Goal: Check status: Check status

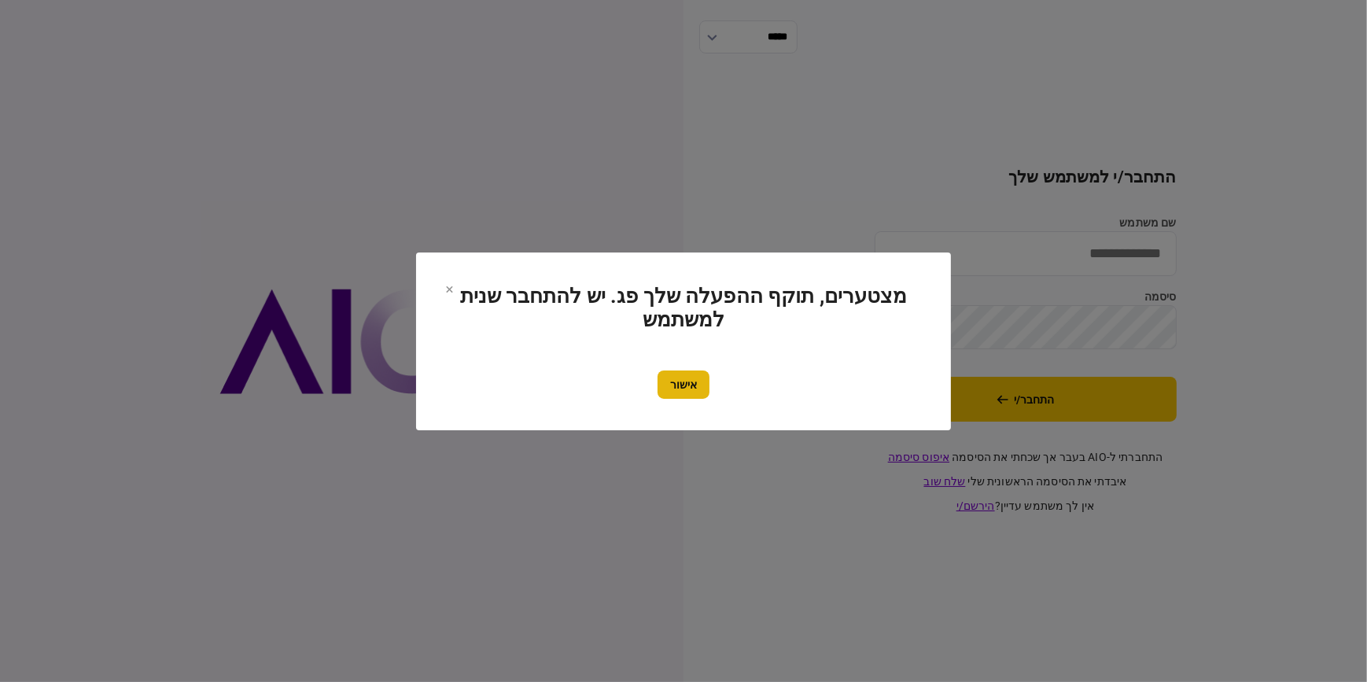
type input "**********"
click at [687, 381] on button "אישור" at bounding box center [683, 384] width 52 height 28
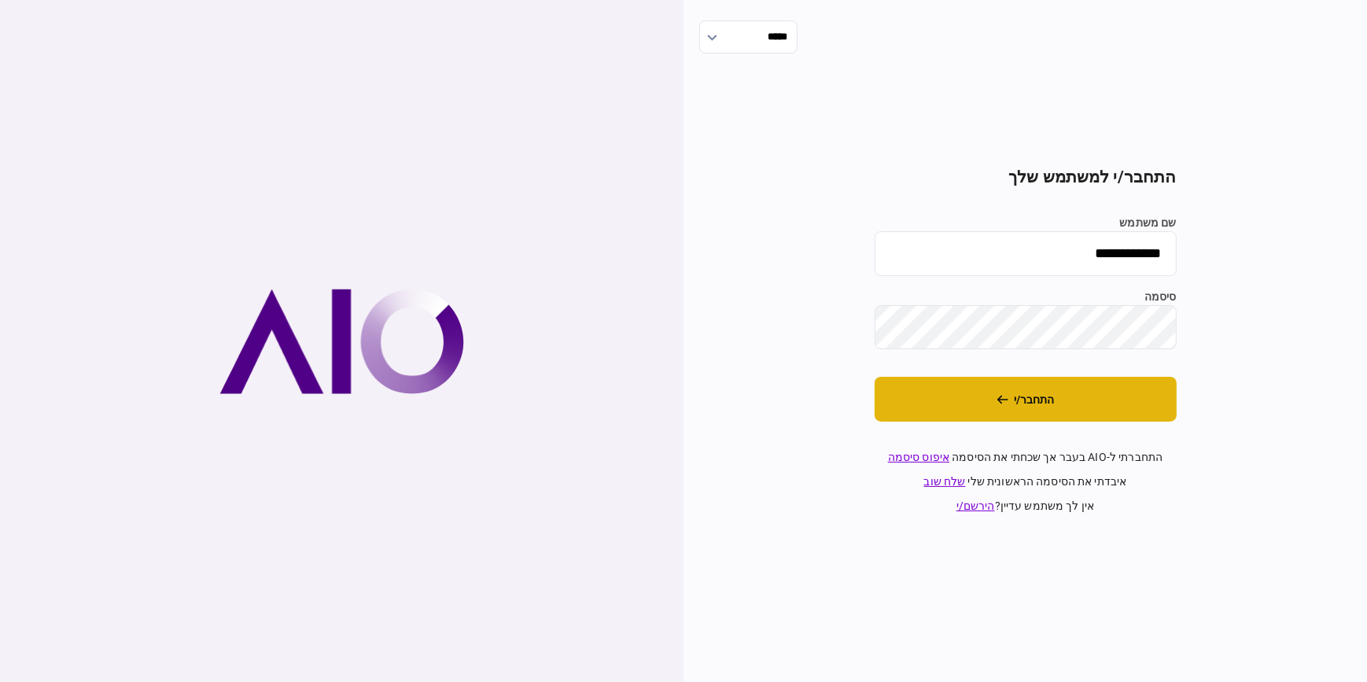
click at [1028, 403] on button "התחבר/י" at bounding box center [1025, 399] width 302 height 45
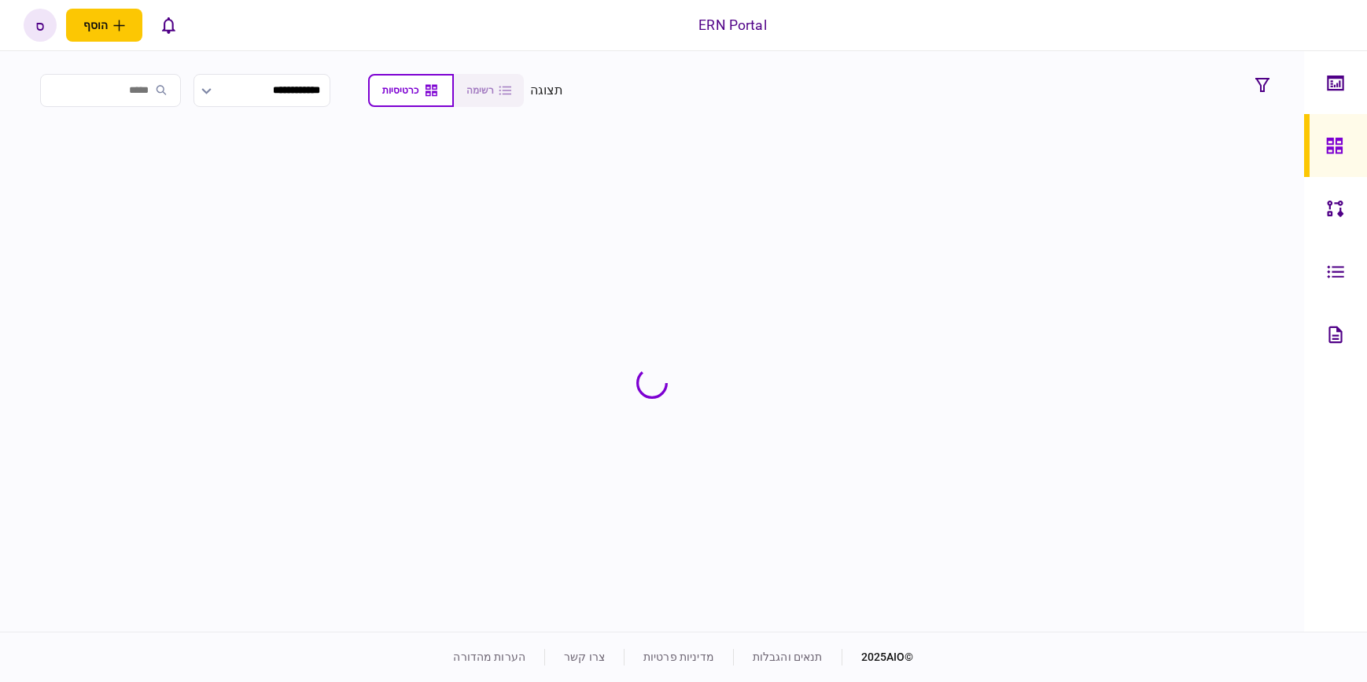
click at [1030, 198] on section at bounding box center [652, 383] width 1249 height 490
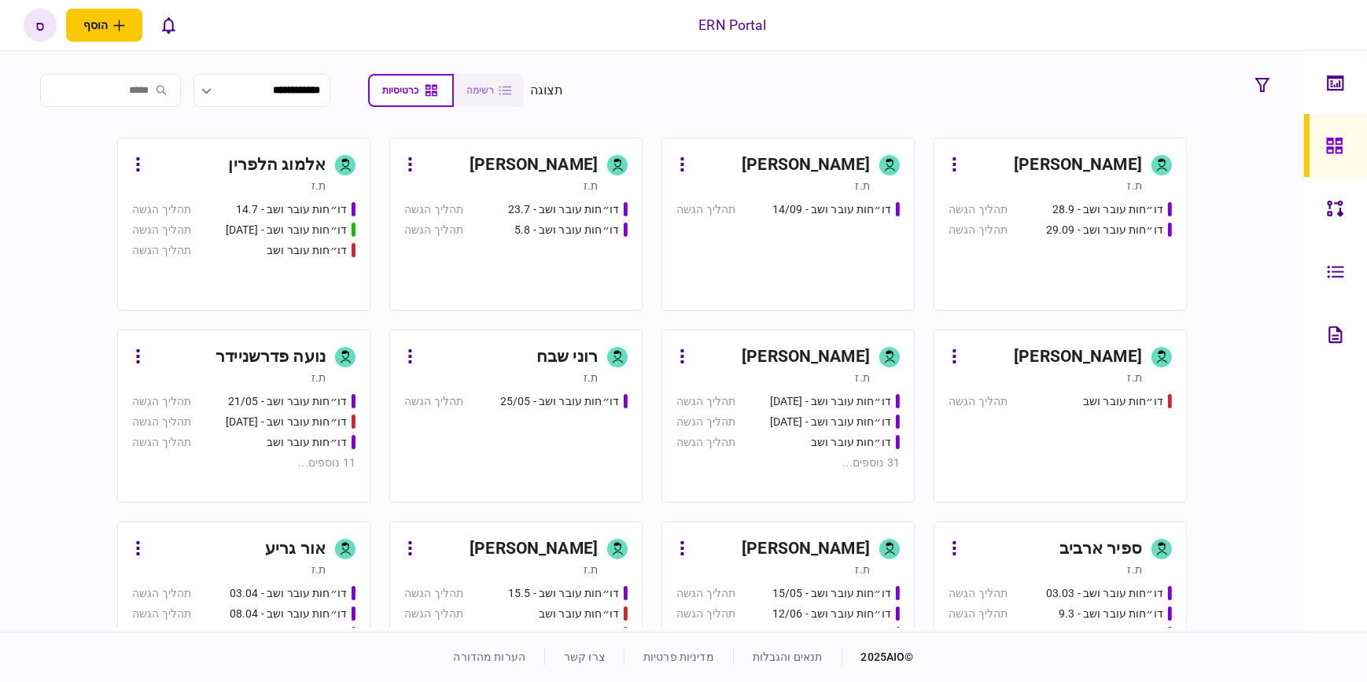
click at [1047, 198] on link "[PERSON_NAME] ת.ז דו״חות עובר ושב - 28.9 תהליך הגשה דו״חות עובר ושב - 29.09 תהל…" at bounding box center [1059, 224] width 253 height 173
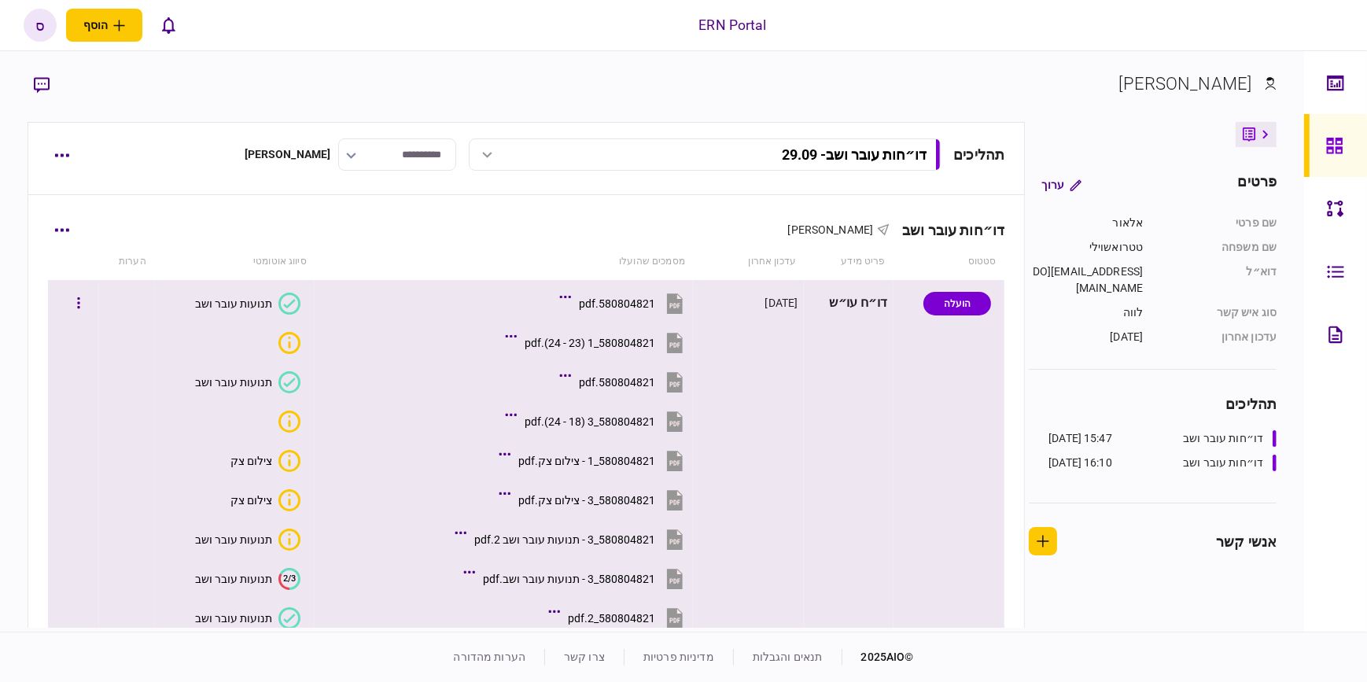
click at [286, 307] on icon at bounding box center [290, 303] width 12 height 9
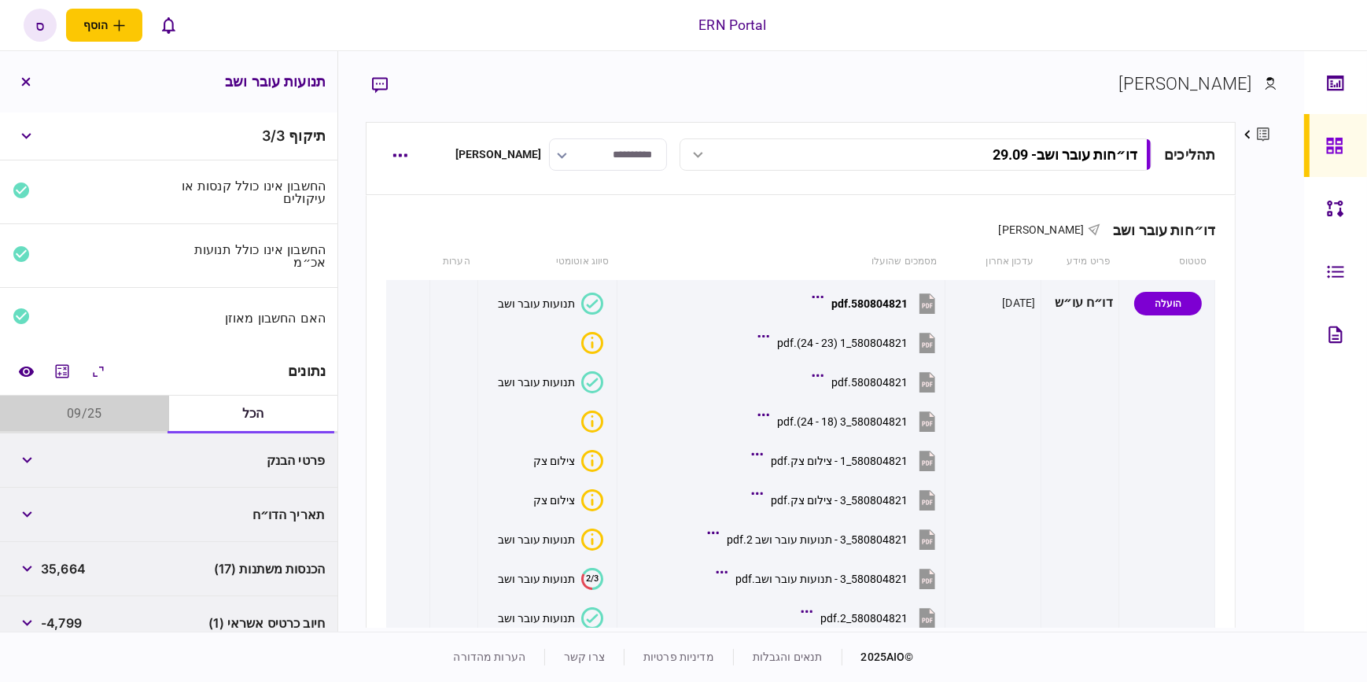
click at [94, 408] on button "09/25" at bounding box center [84, 414] width 169 height 38
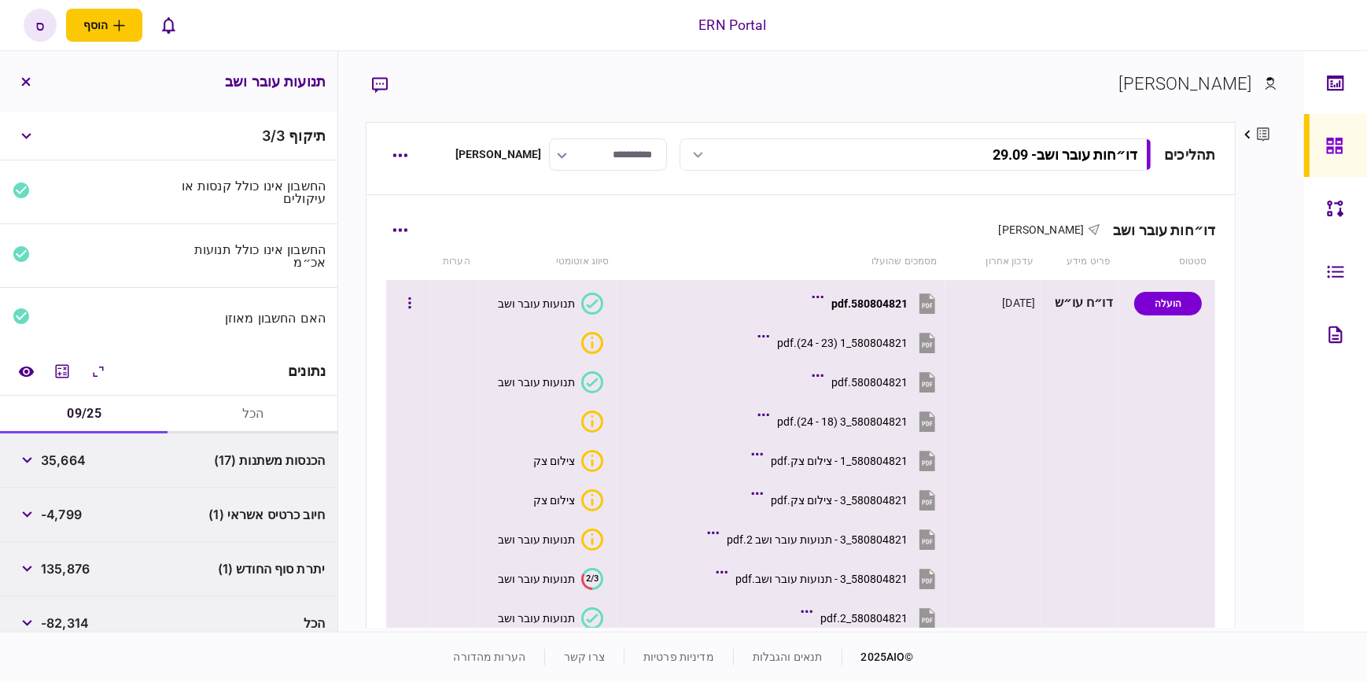
click at [595, 299] on icon at bounding box center [592, 303] width 22 height 22
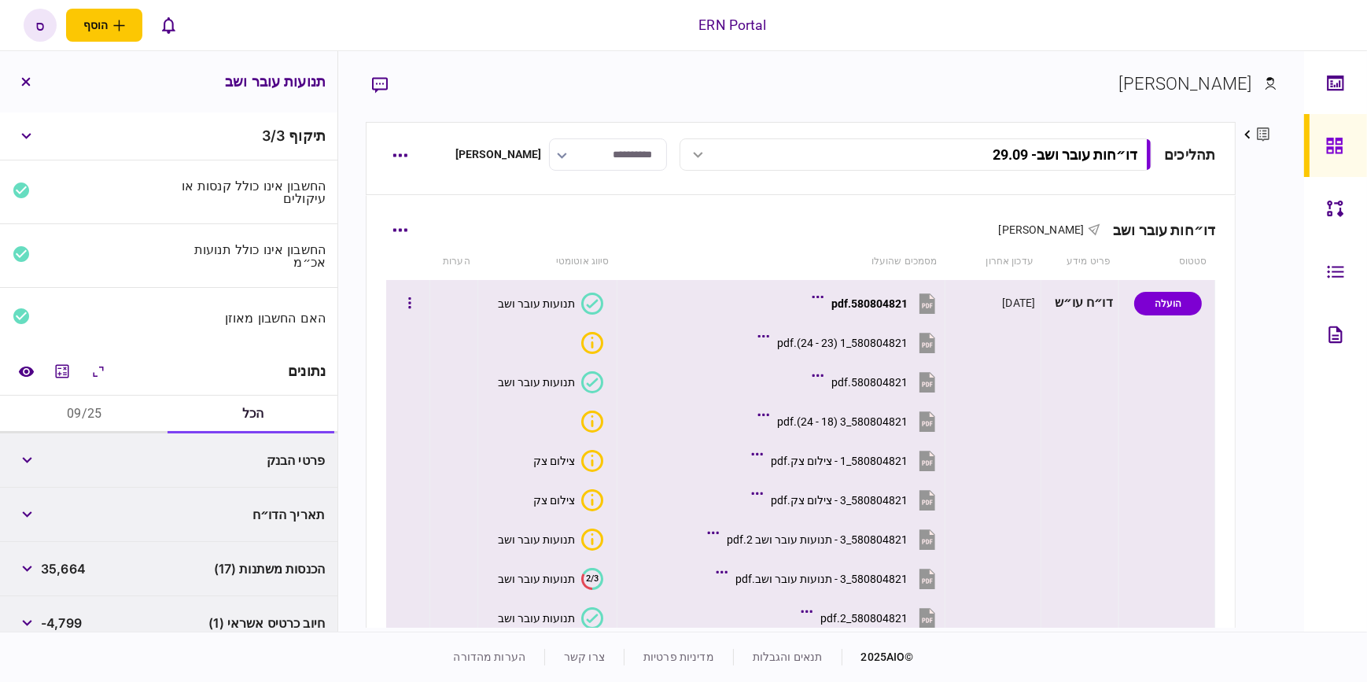
click at [598, 387] on icon at bounding box center [592, 382] width 22 height 22
click at [596, 420] on icon "איכות לא מספקת" at bounding box center [592, 421] width 22 height 22
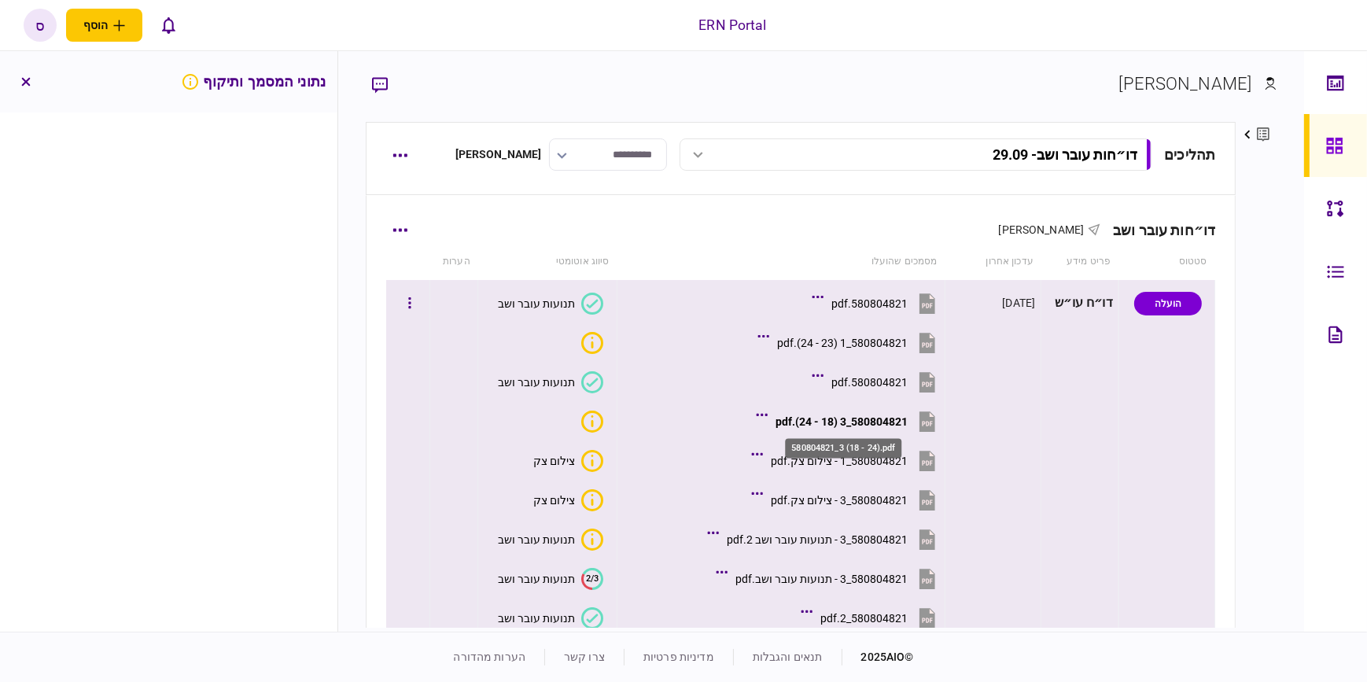
click at [826, 420] on div "580804821_3 (18 - 24).pdf" at bounding box center [841, 421] width 132 height 13
click at [594, 381] on icon at bounding box center [593, 381] width 12 height 9
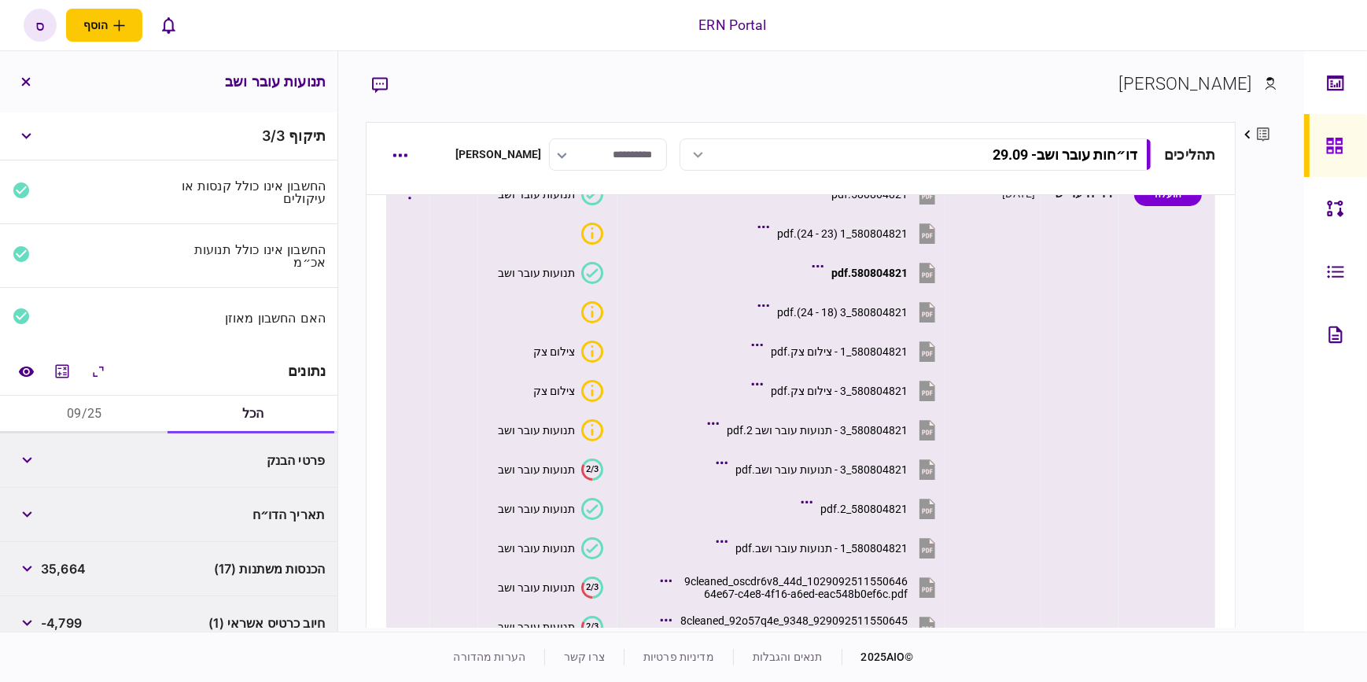
scroll to position [142, 0]
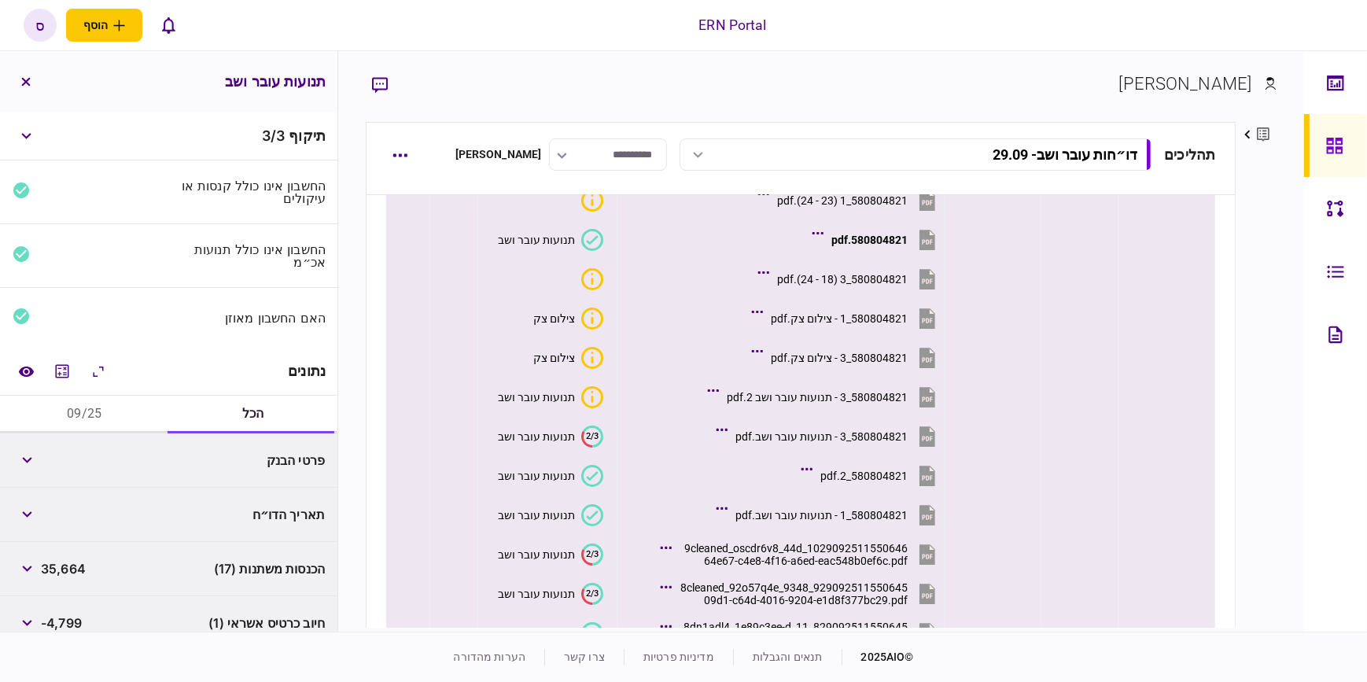
click at [590, 511] on icon at bounding box center [592, 515] width 22 height 22
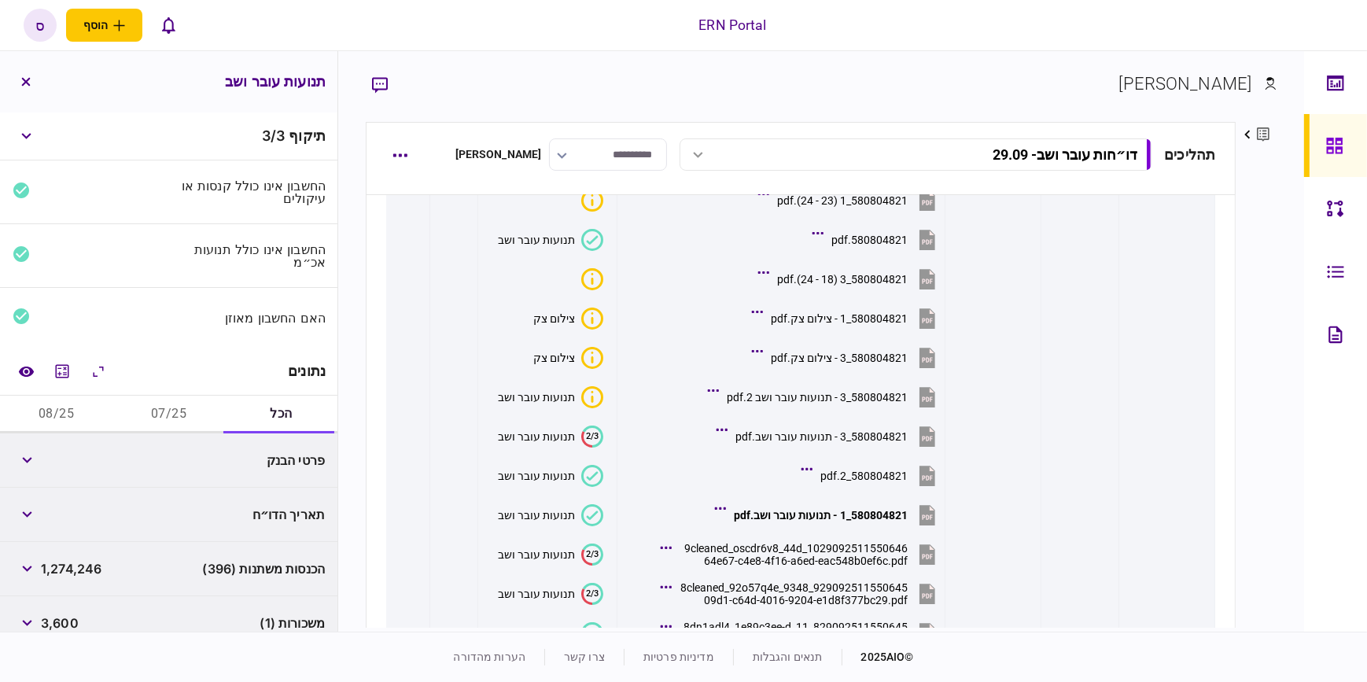
click at [180, 417] on button "07/25" at bounding box center [168, 414] width 112 height 38
click at [67, 411] on button "08/25" at bounding box center [56, 414] width 112 height 38
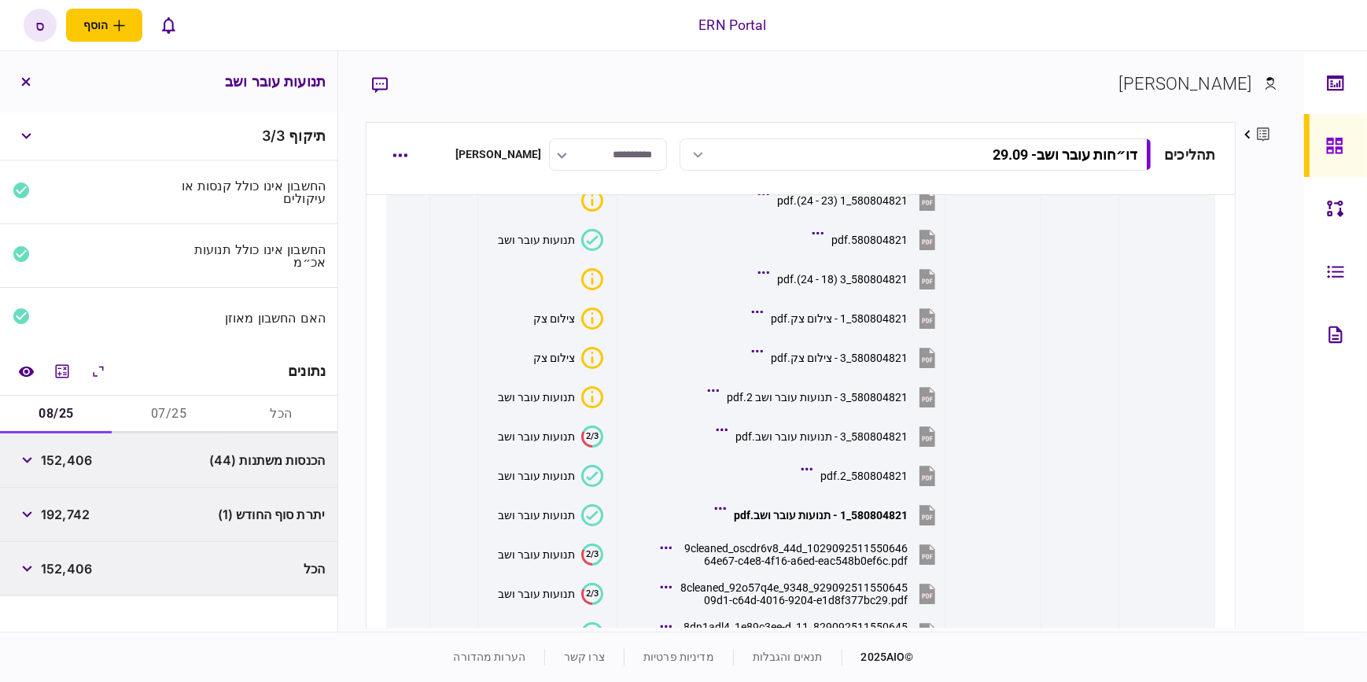
click at [150, 411] on button "07/25" at bounding box center [168, 414] width 112 height 38
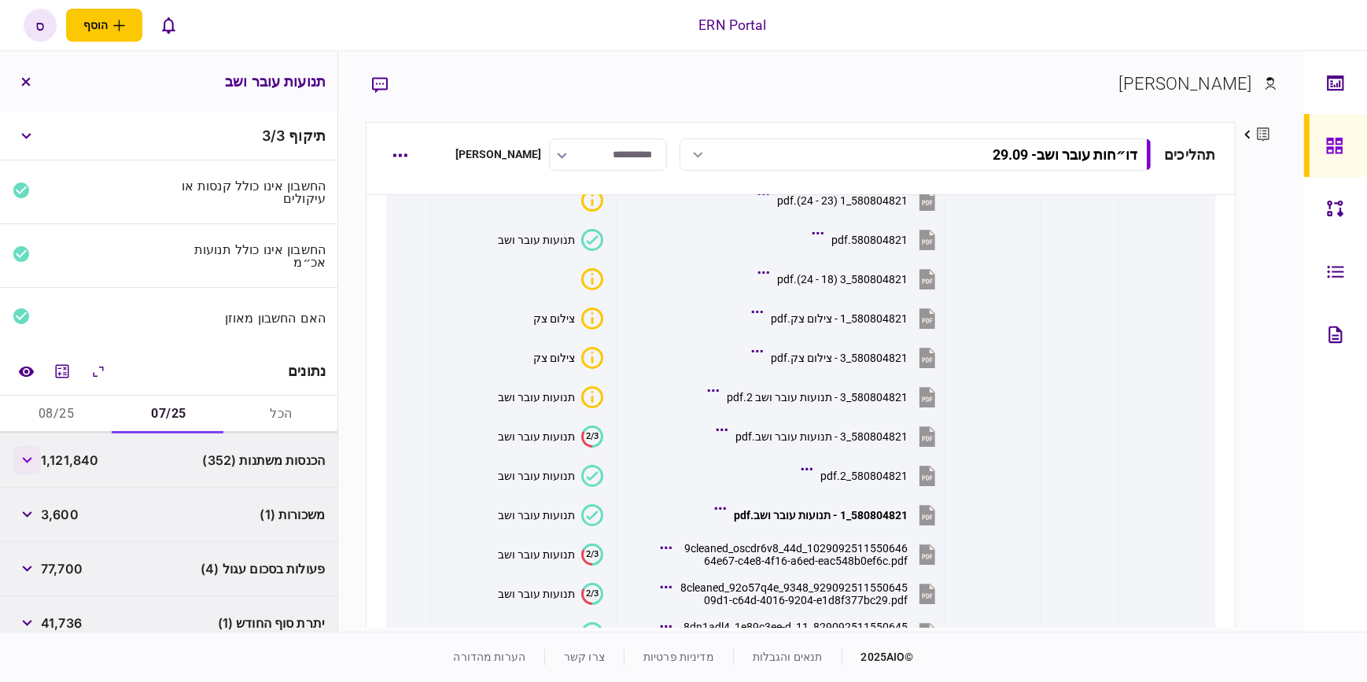
click at [32, 461] on icon "button" at bounding box center [27, 460] width 10 height 6
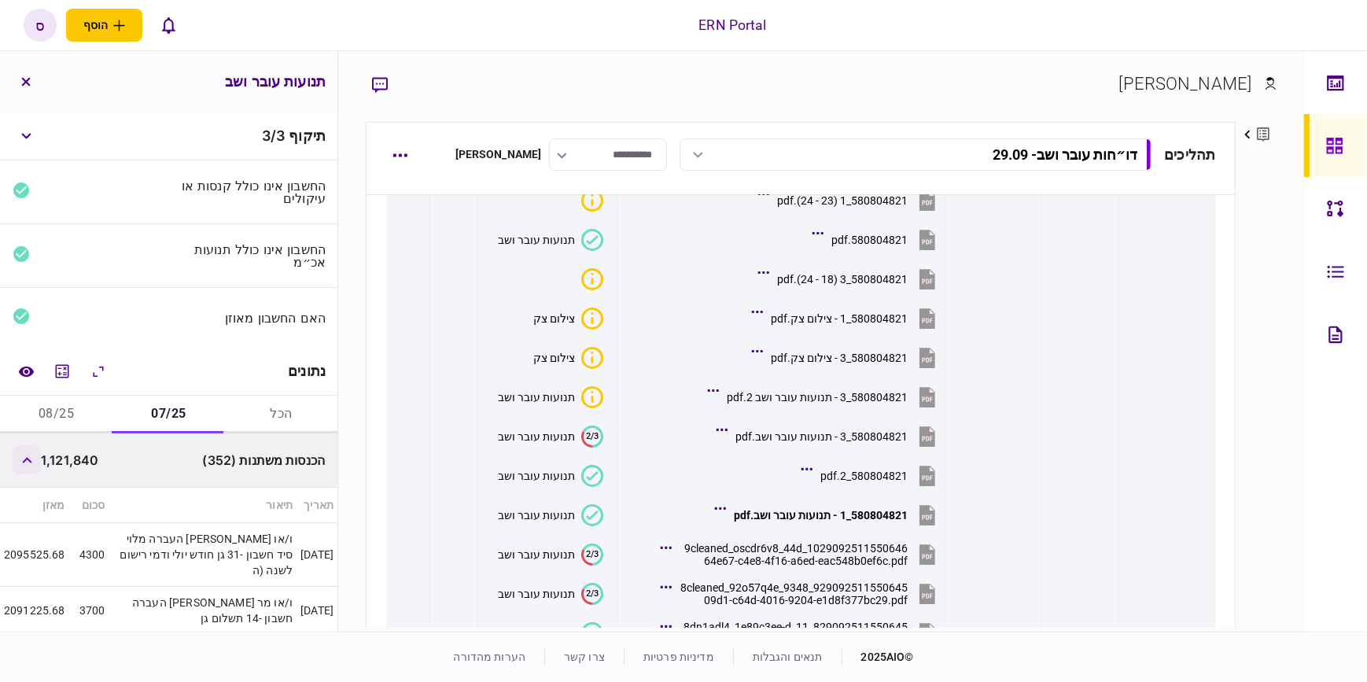
click at [32, 460] on icon "button" at bounding box center [27, 460] width 10 height 6
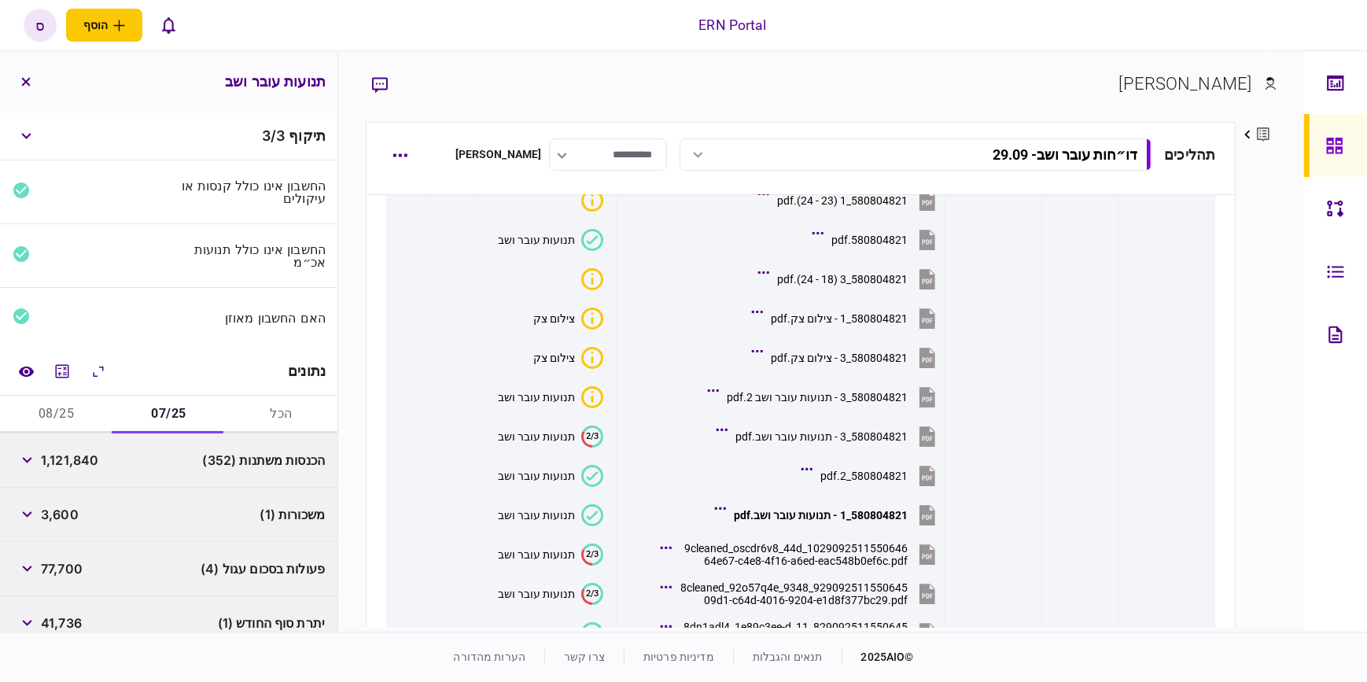
click at [63, 458] on span "1,121,840" at bounding box center [69, 460] width 57 height 19
click at [68, 374] on icon "מחשבון" at bounding box center [62, 370] width 13 height 13
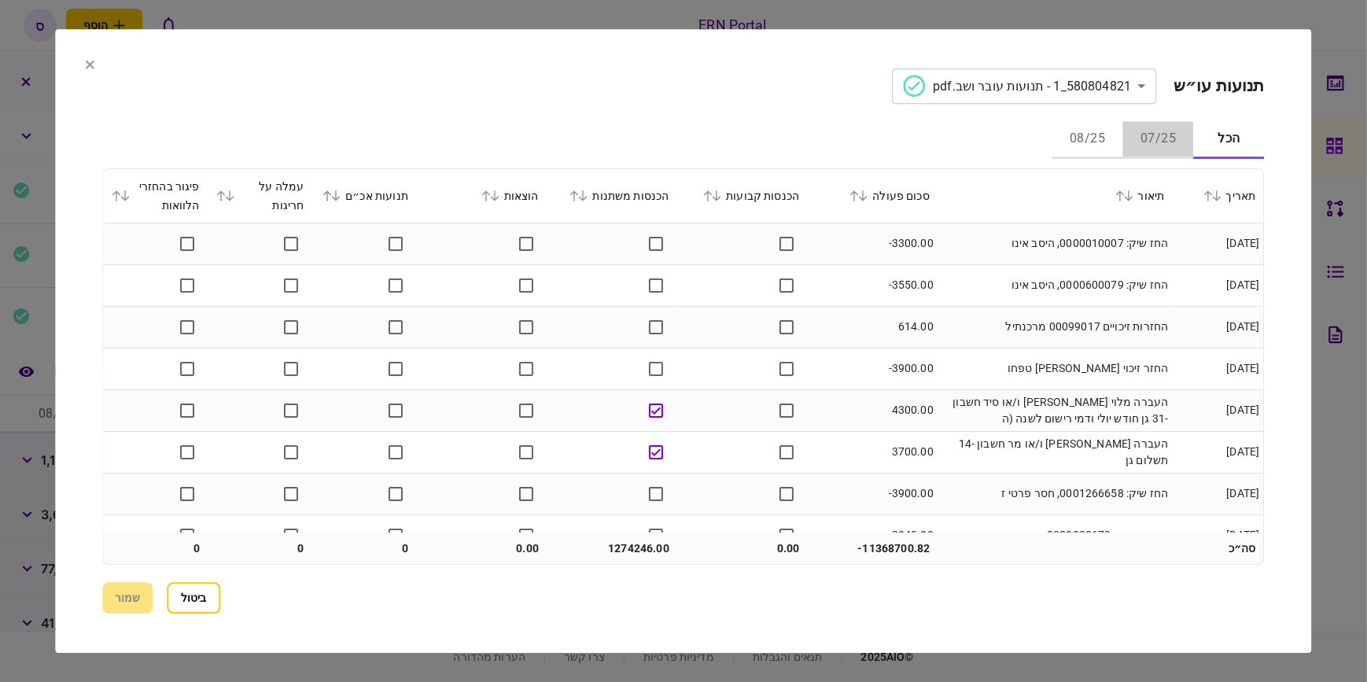
click at [1157, 134] on button "07/25" at bounding box center [1158, 140] width 71 height 38
click at [722, 194] on icon at bounding box center [716, 195] width 9 height 11
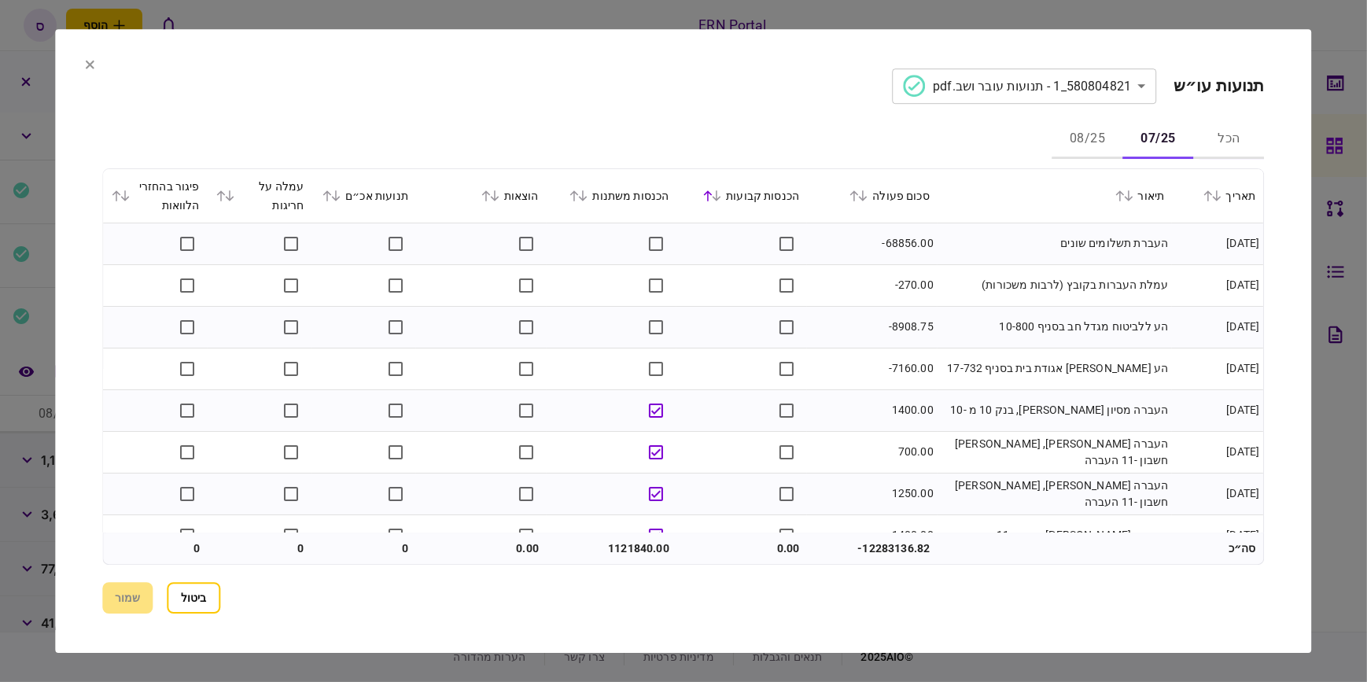
click at [722, 194] on icon at bounding box center [716, 195] width 9 height 11
click at [587, 194] on icon at bounding box center [583, 195] width 9 height 11
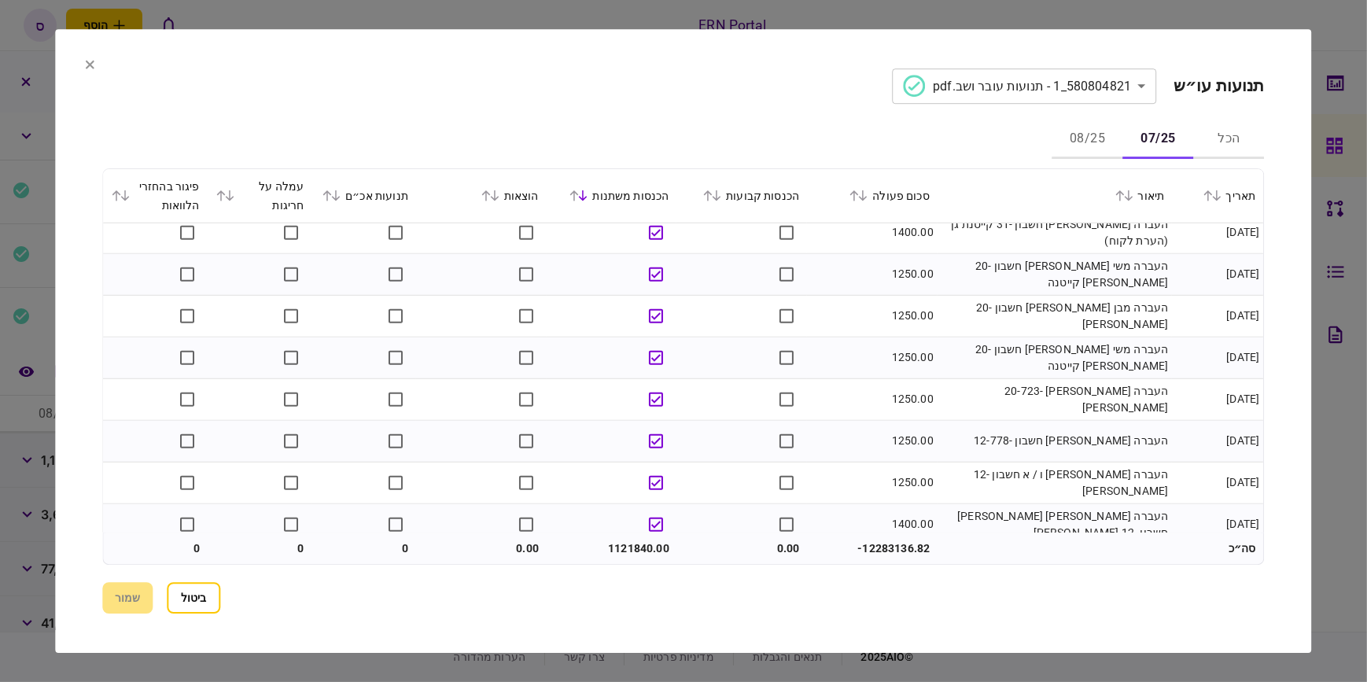
scroll to position [9721, 0]
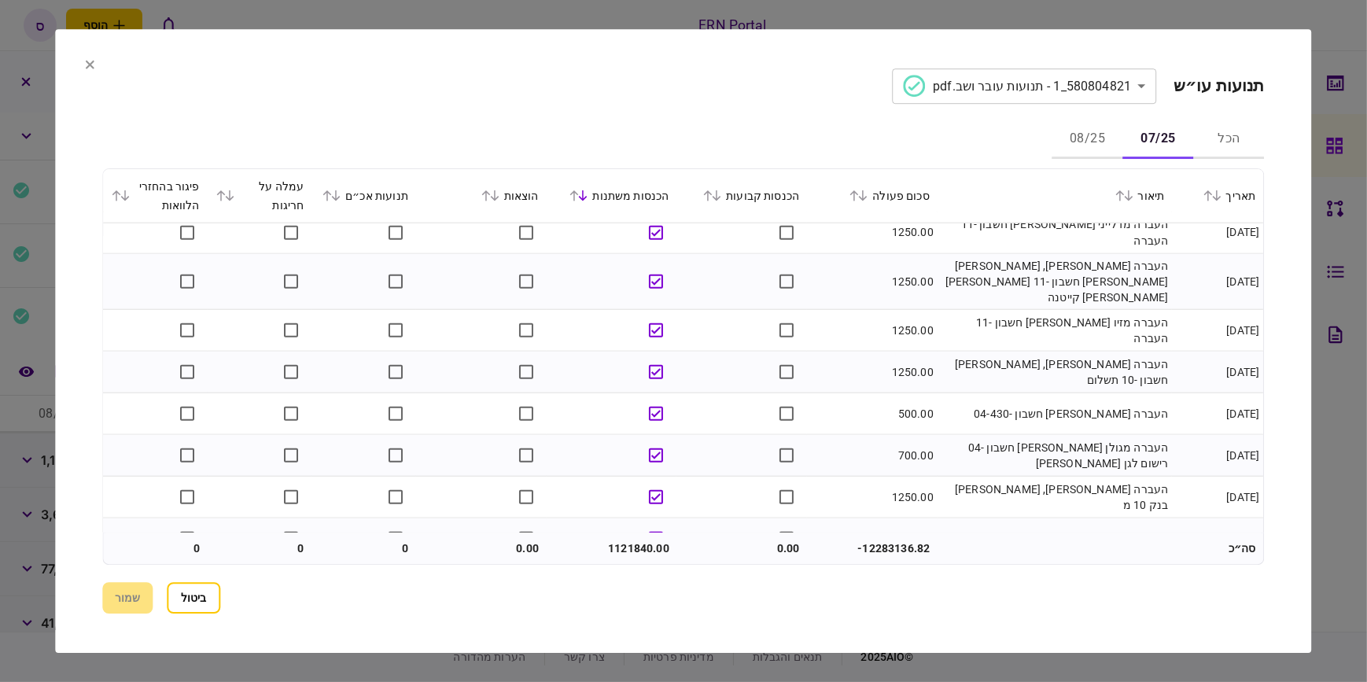
click at [344, 193] on button at bounding box center [333, 195] width 22 height 9
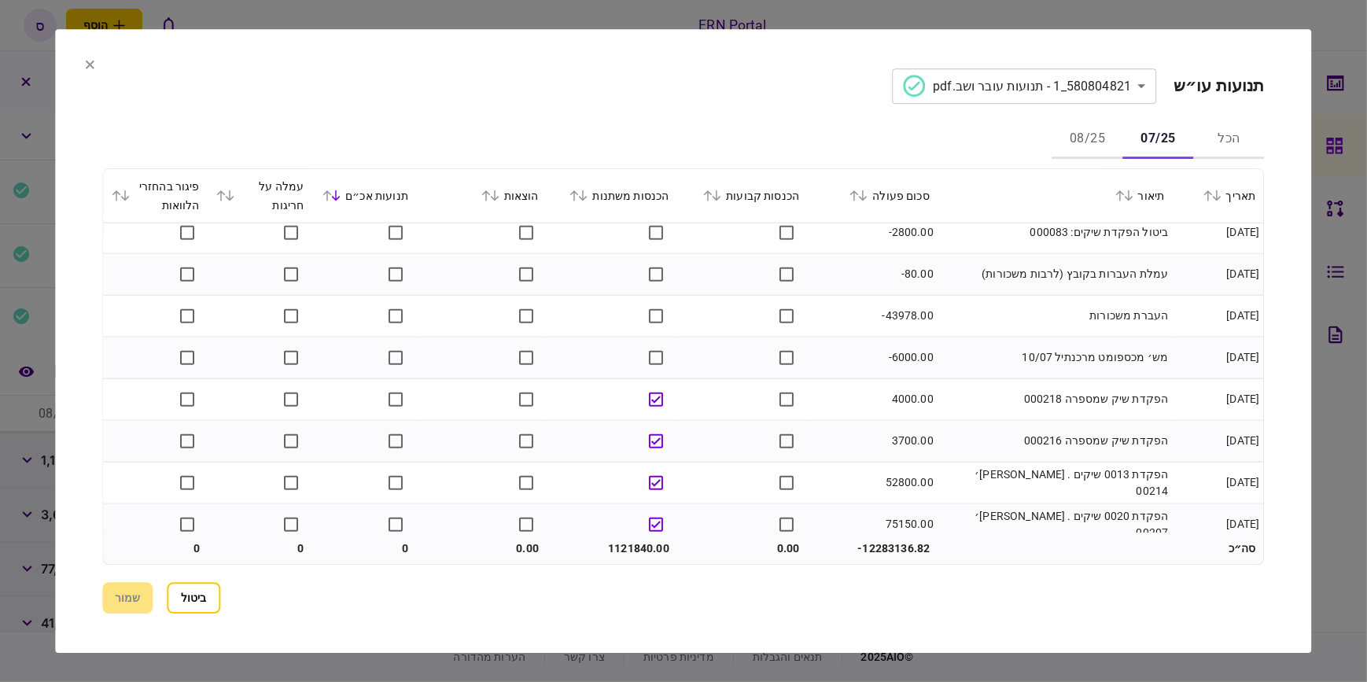
click at [344, 193] on button at bounding box center [333, 195] width 22 height 9
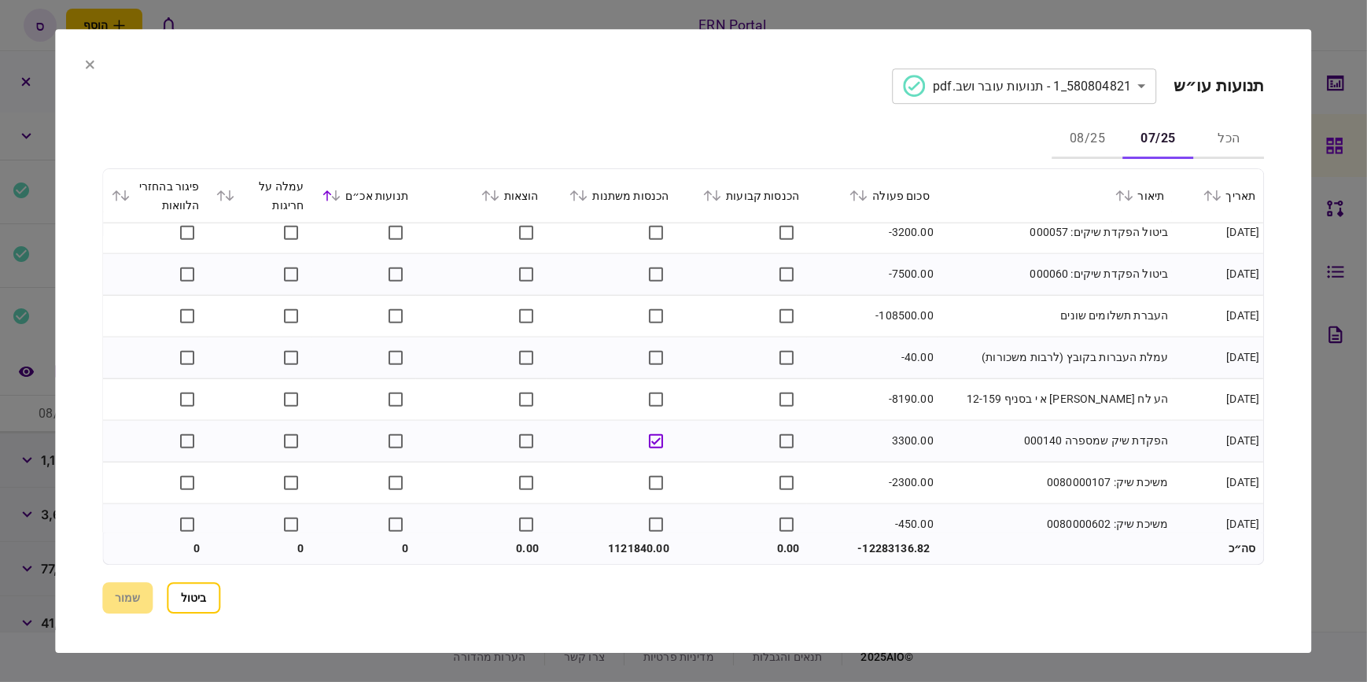
click at [341, 193] on icon at bounding box center [336, 195] width 9 height 11
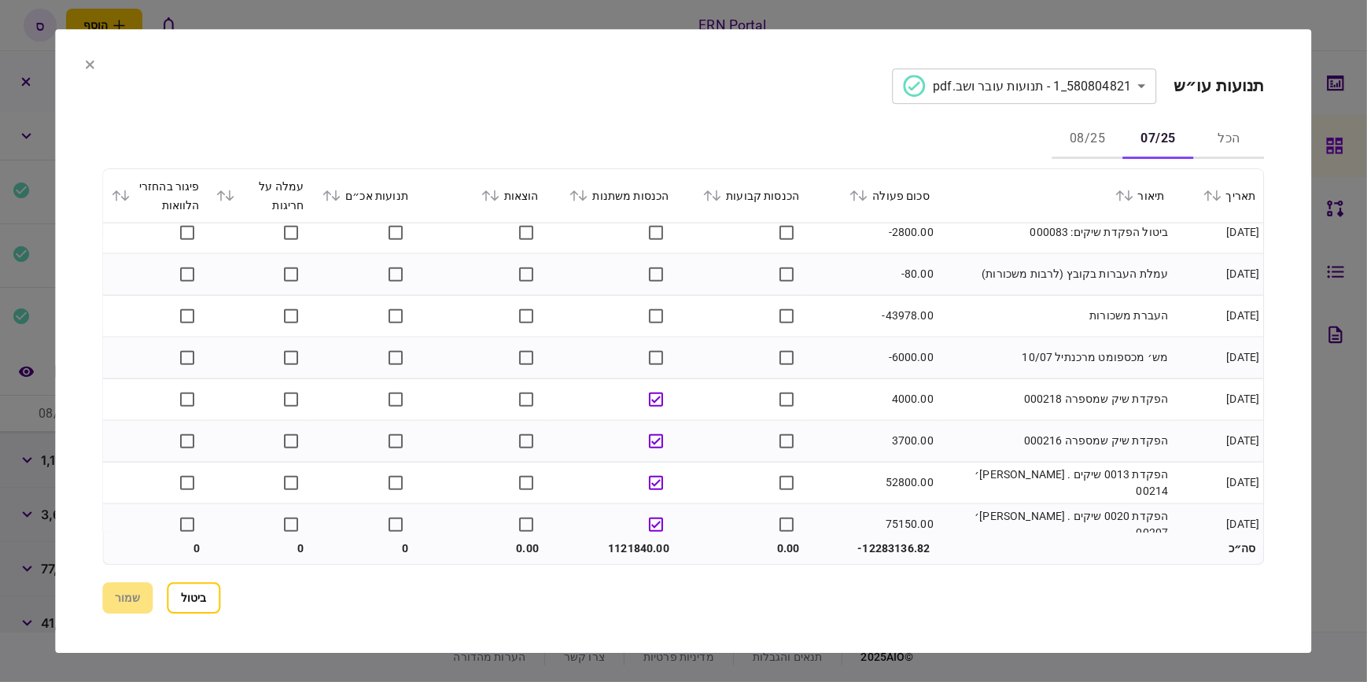
click at [341, 193] on icon at bounding box center [336, 195] width 9 height 11
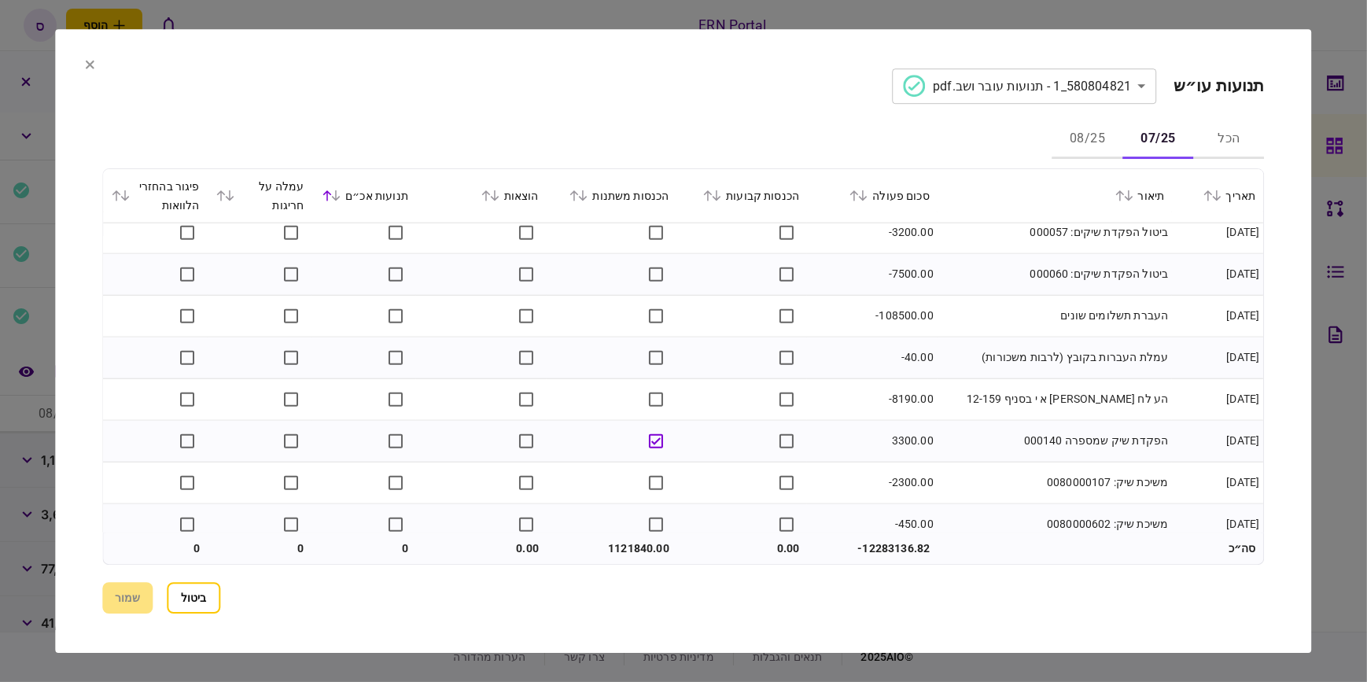
click at [226, 194] on icon at bounding box center [221, 195] width 9 height 11
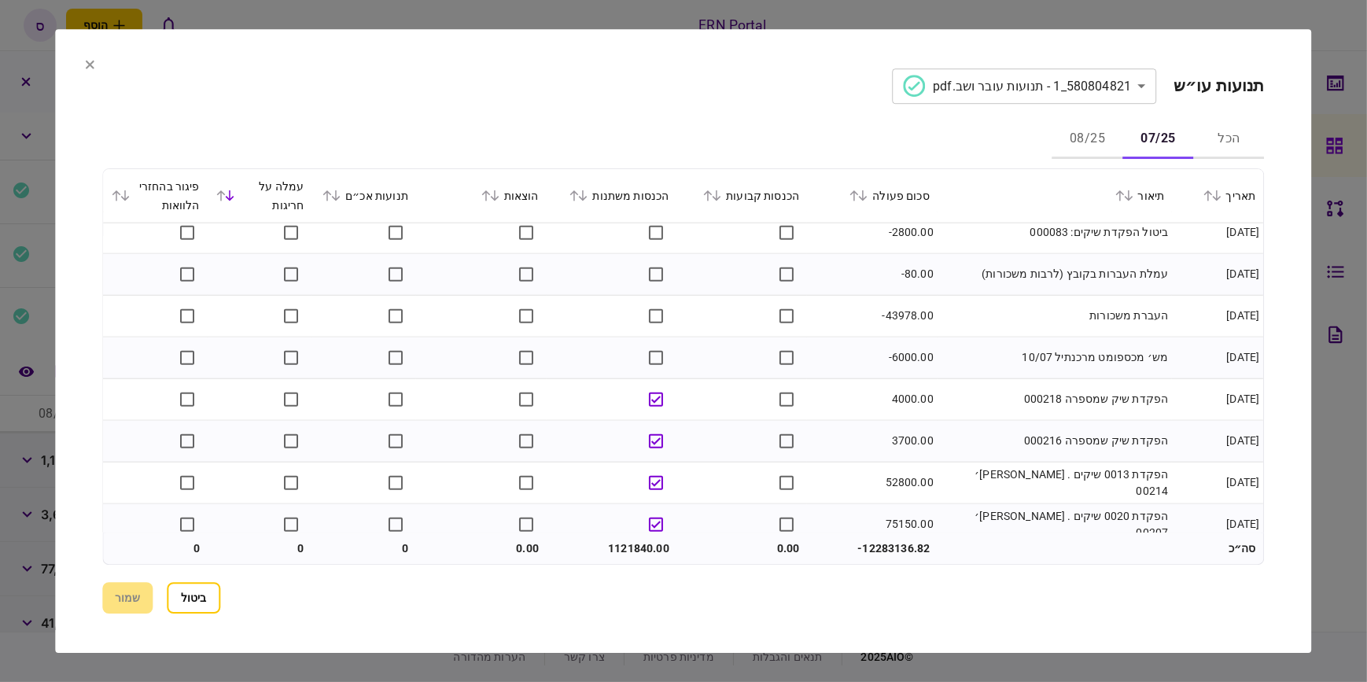
click at [226, 194] on icon at bounding box center [221, 195] width 9 height 11
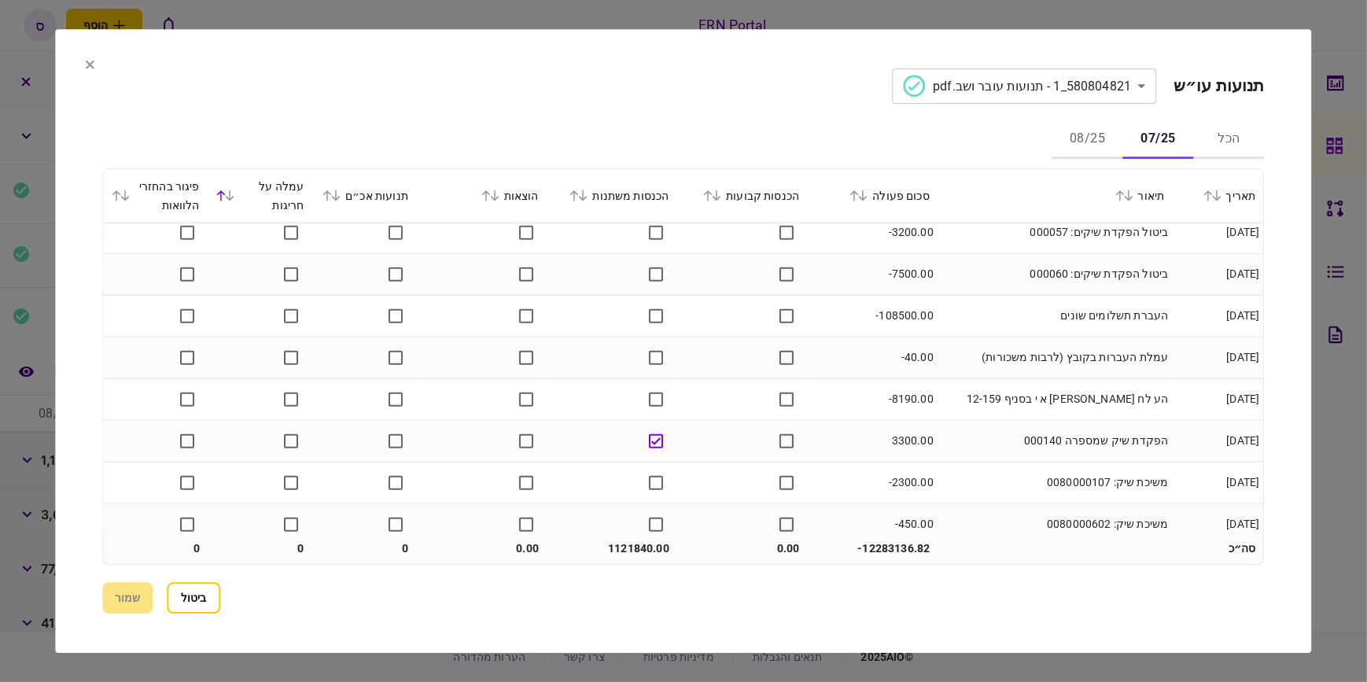
click at [126, 196] on icon at bounding box center [125, 195] width 9 height 11
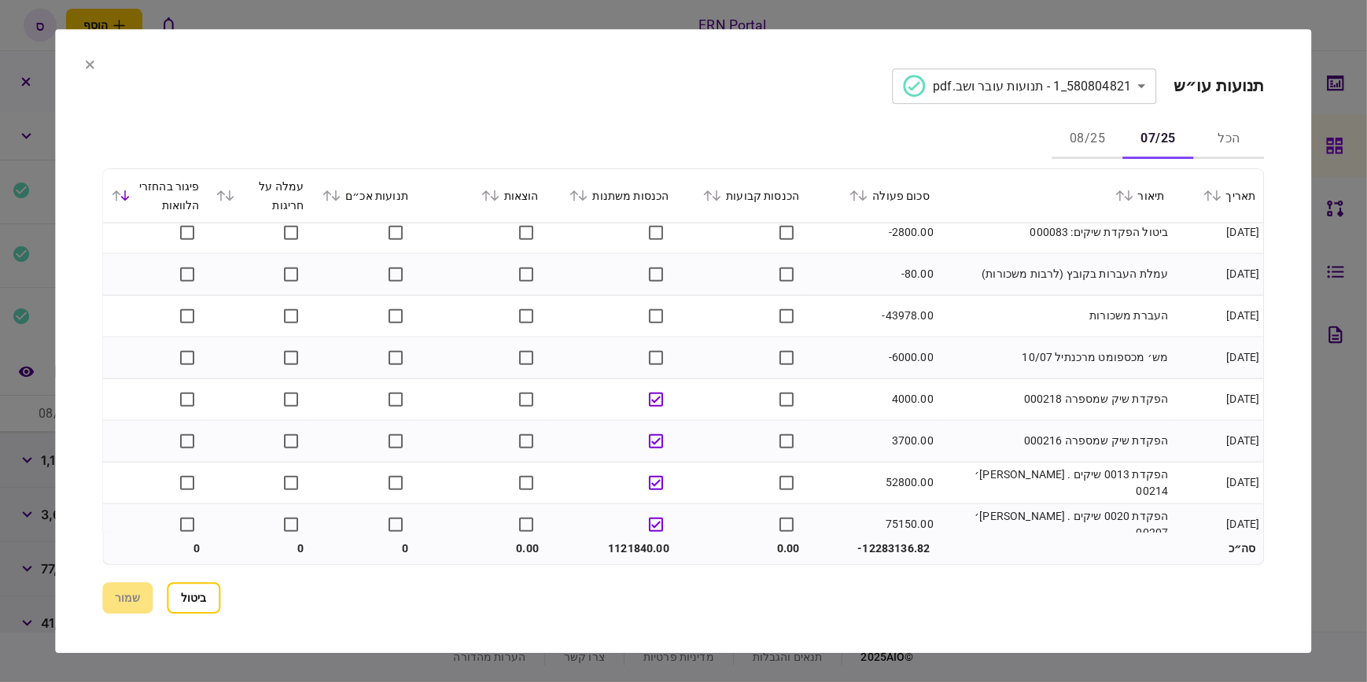
click at [126, 196] on icon at bounding box center [125, 195] width 9 height 11
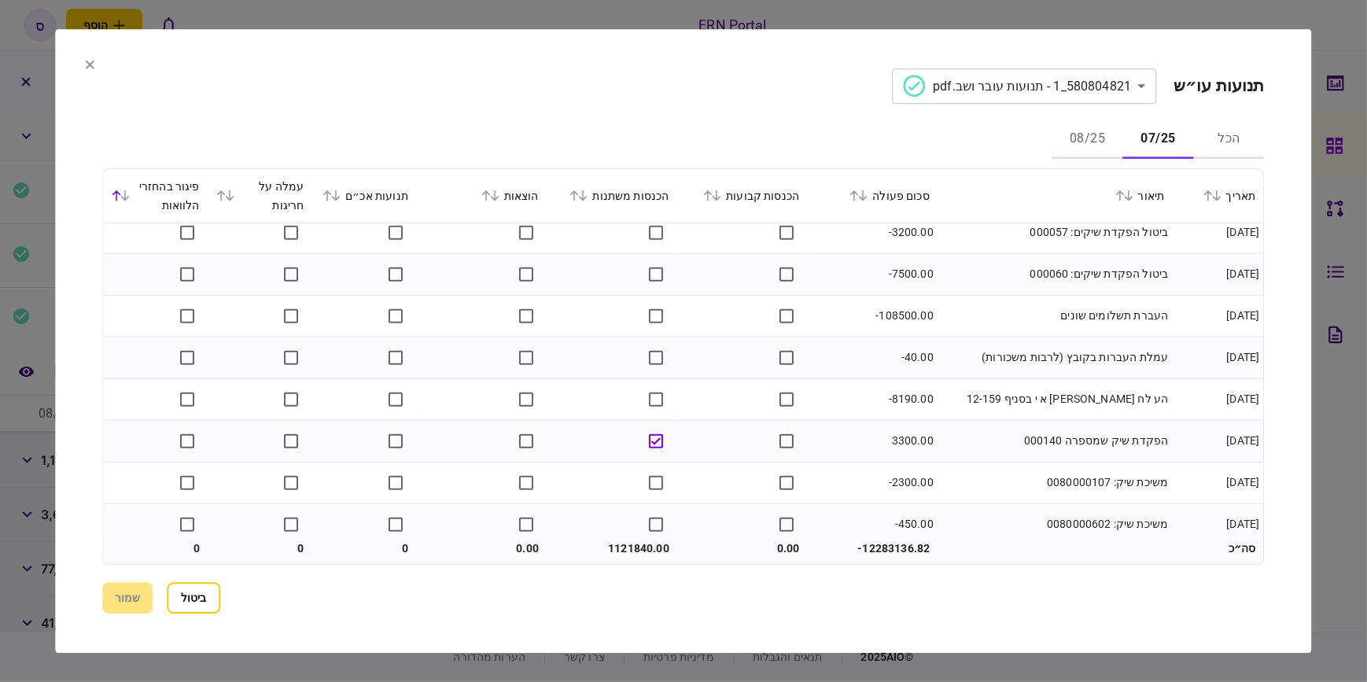
click at [126, 196] on icon at bounding box center [125, 195] width 9 height 11
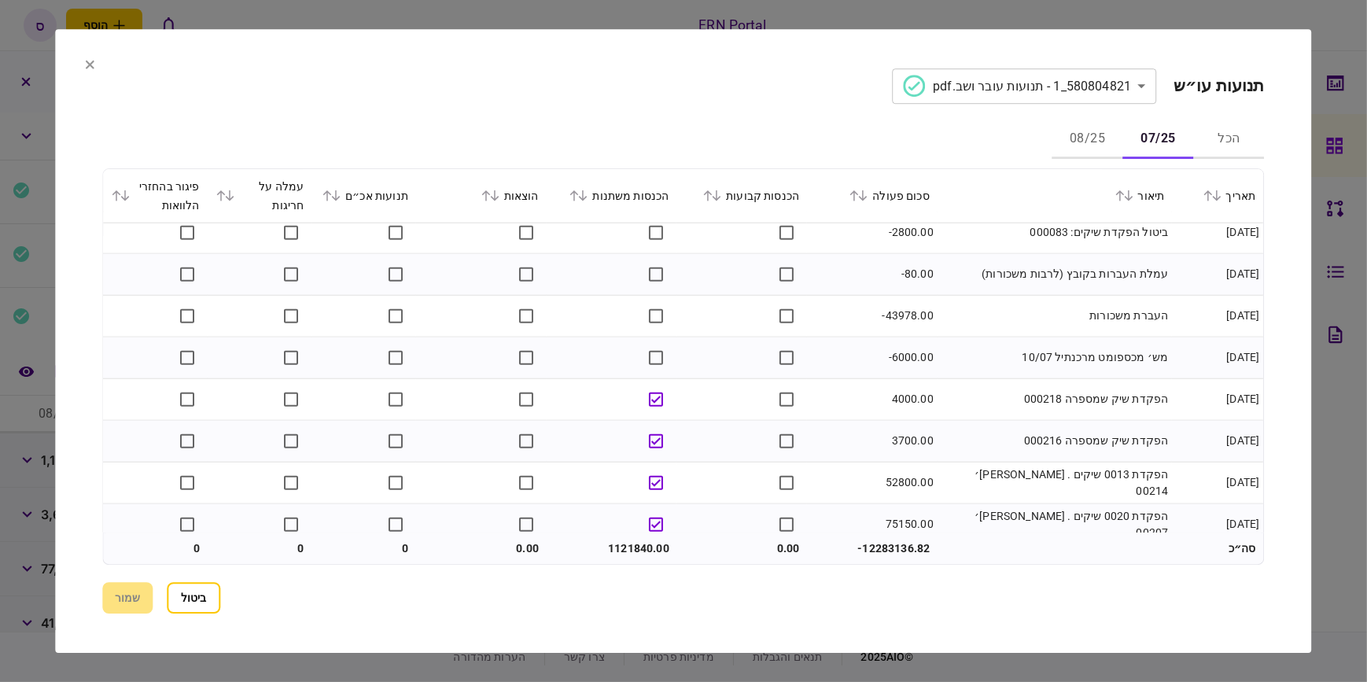
click at [126, 196] on icon at bounding box center [125, 195] width 9 height 11
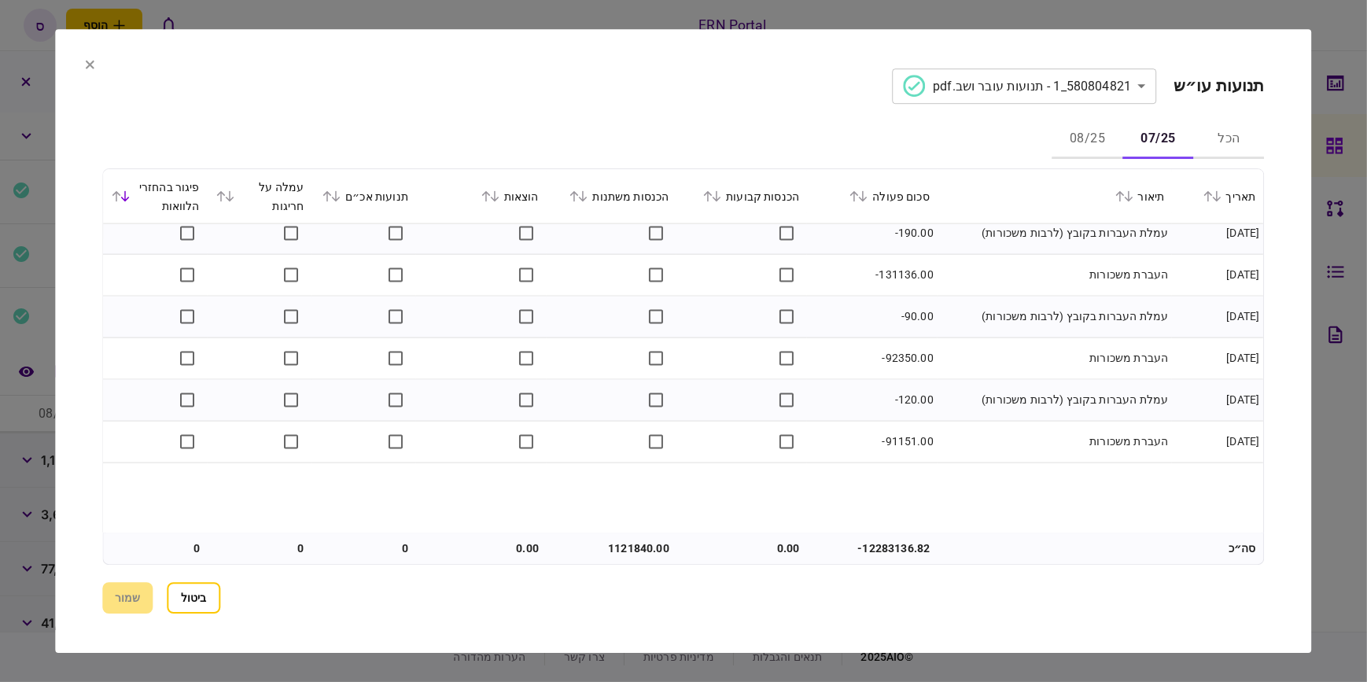
scroll to position [2322, 0]
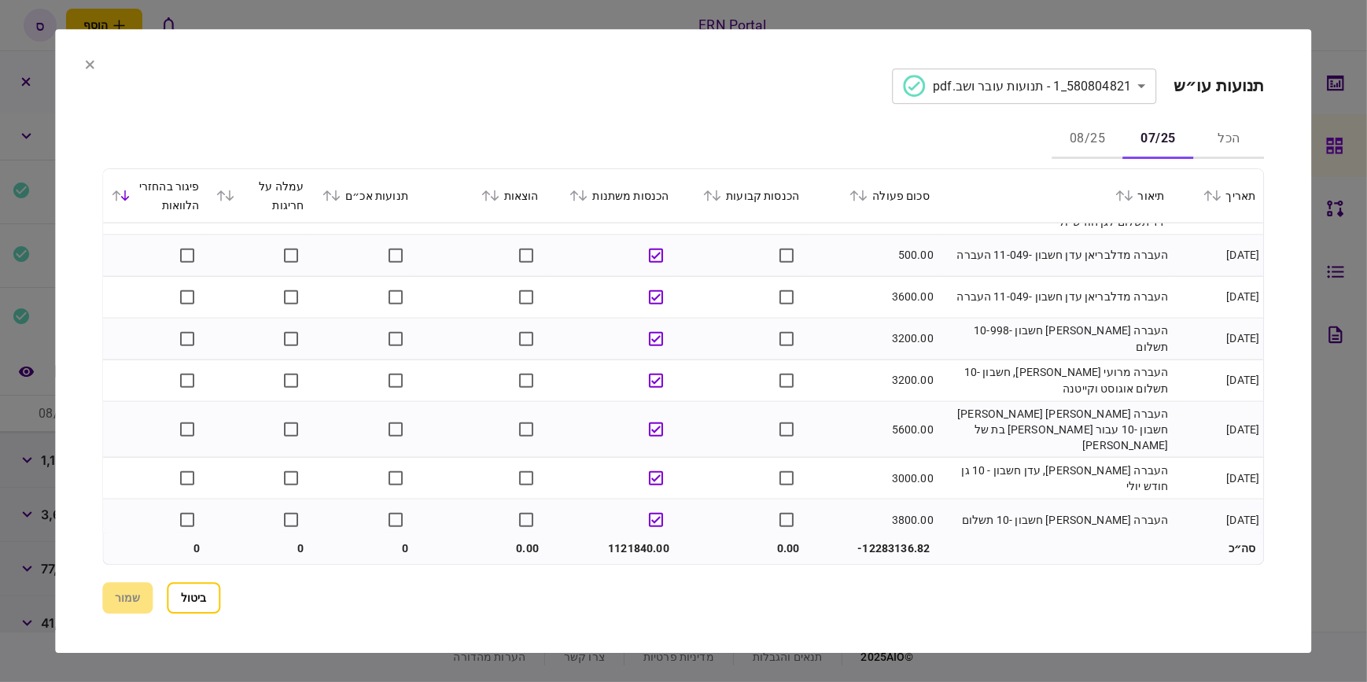
click at [234, 193] on icon at bounding box center [229, 195] width 9 height 11
click at [341, 199] on icon at bounding box center [336, 195] width 9 height 11
click at [193, 597] on button "ביטול" at bounding box center [193, 597] width 53 height 31
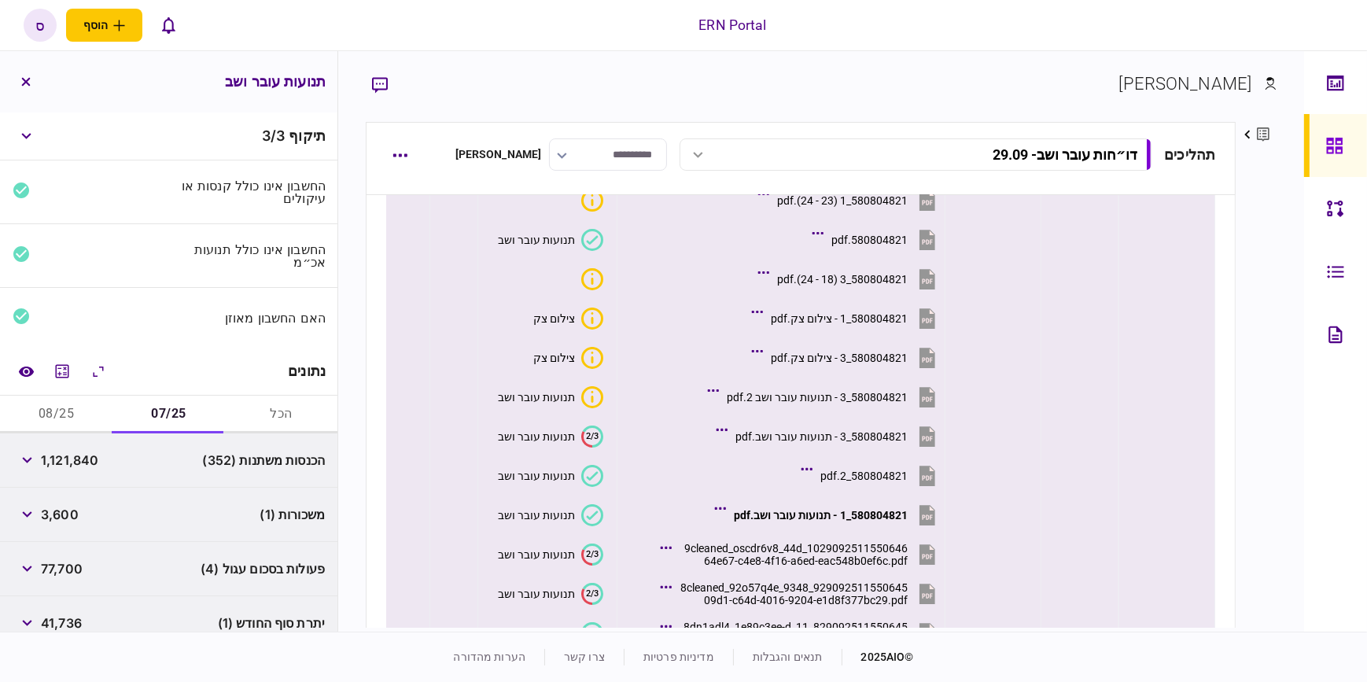
click at [590, 467] on icon at bounding box center [592, 476] width 22 height 22
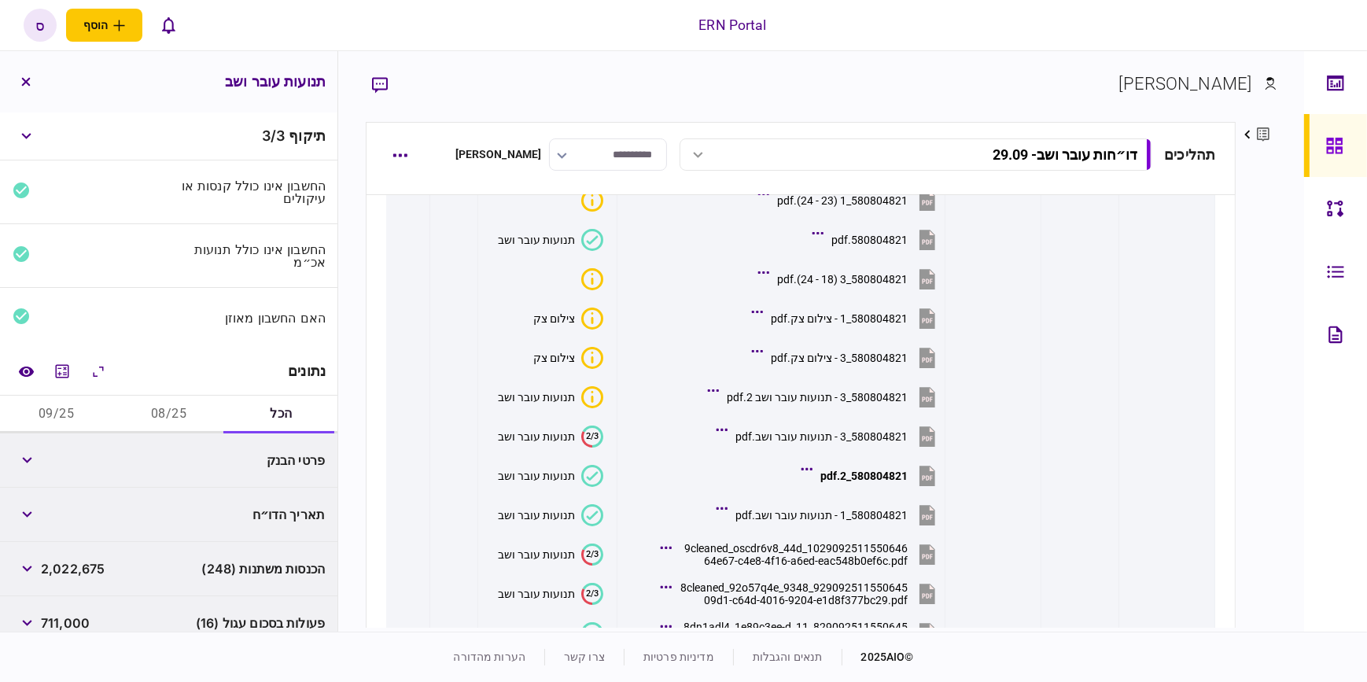
click at [175, 411] on button "08/25" at bounding box center [168, 414] width 112 height 38
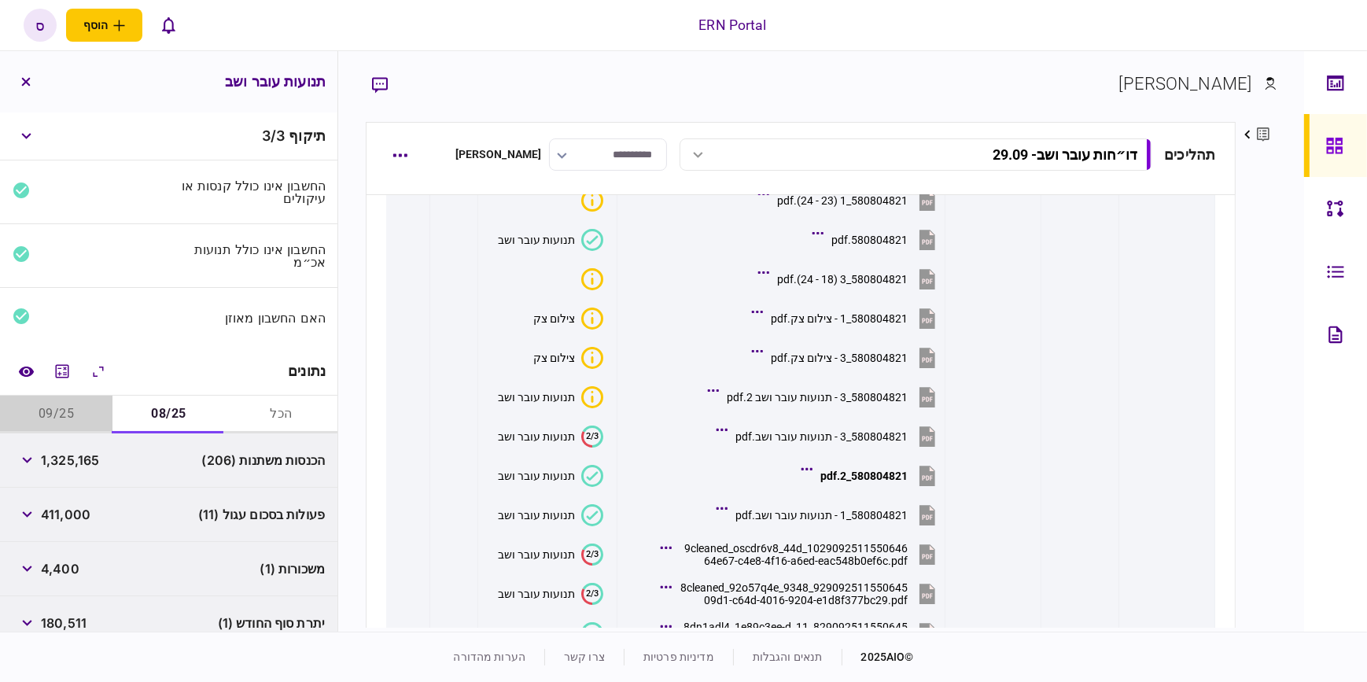
click at [60, 418] on button "09/25" at bounding box center [56, 414] width 112 height 38
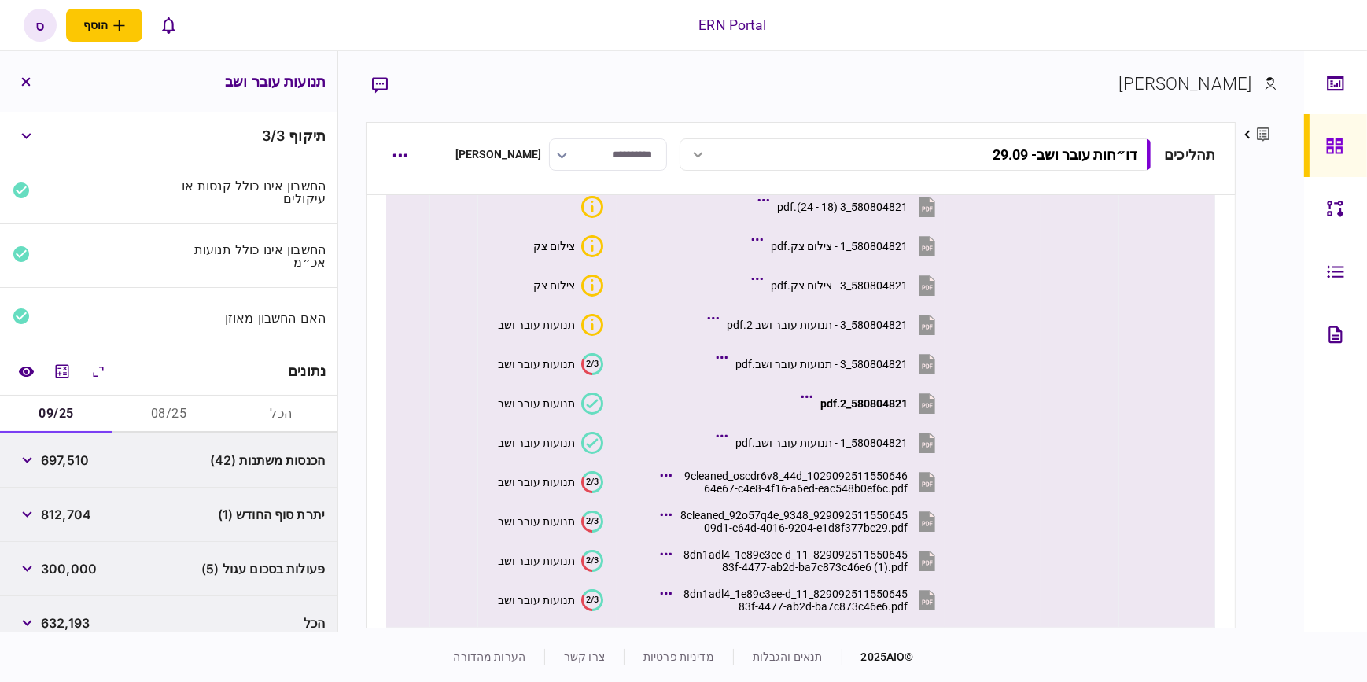
scroll to position [314, 0]
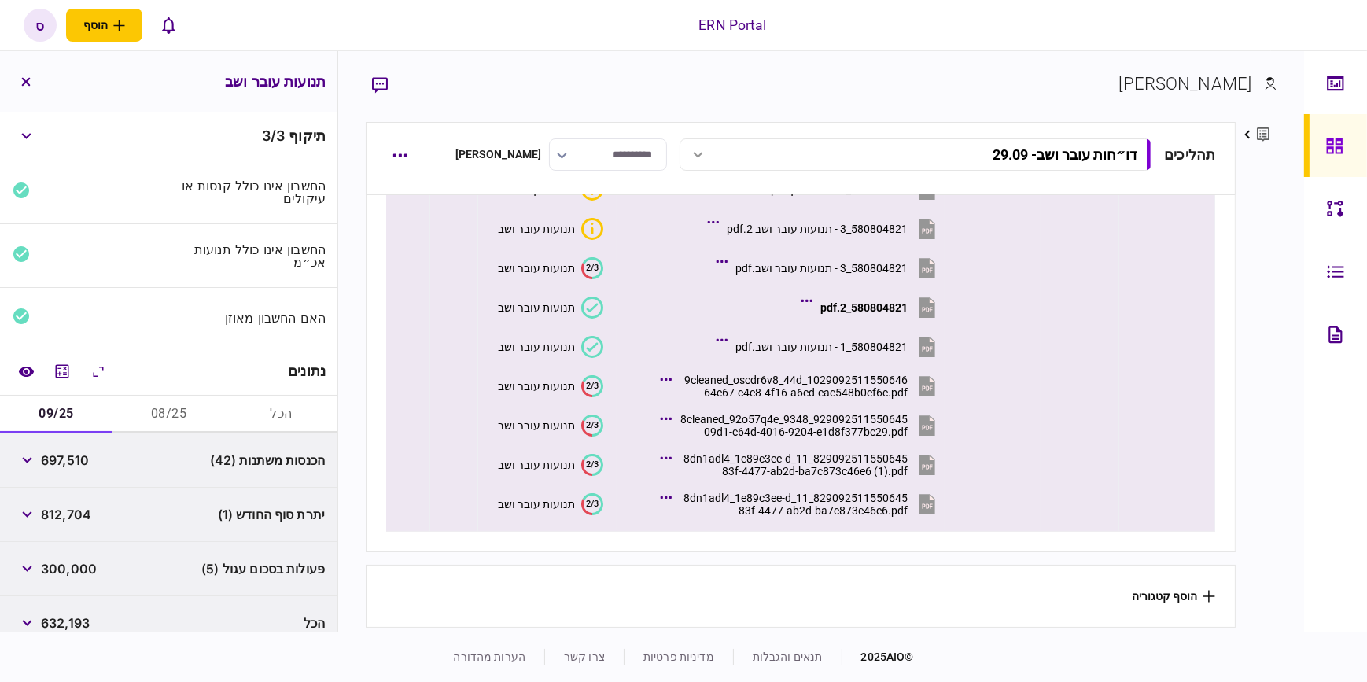
click at [589, 499] on text "2/3" at bounding box center [592, 503] width 13 height 10
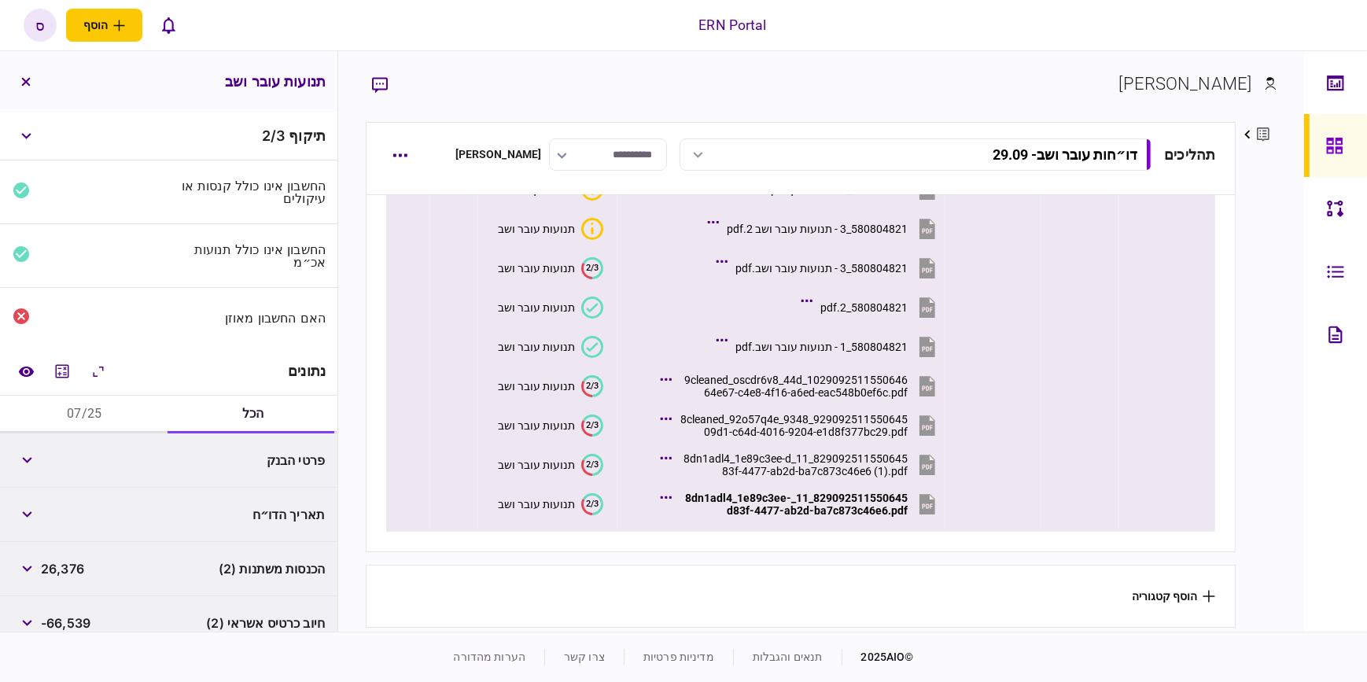
click at [590, 461] on text "2/3" at bounding box center [592, 464] width 13 height 10
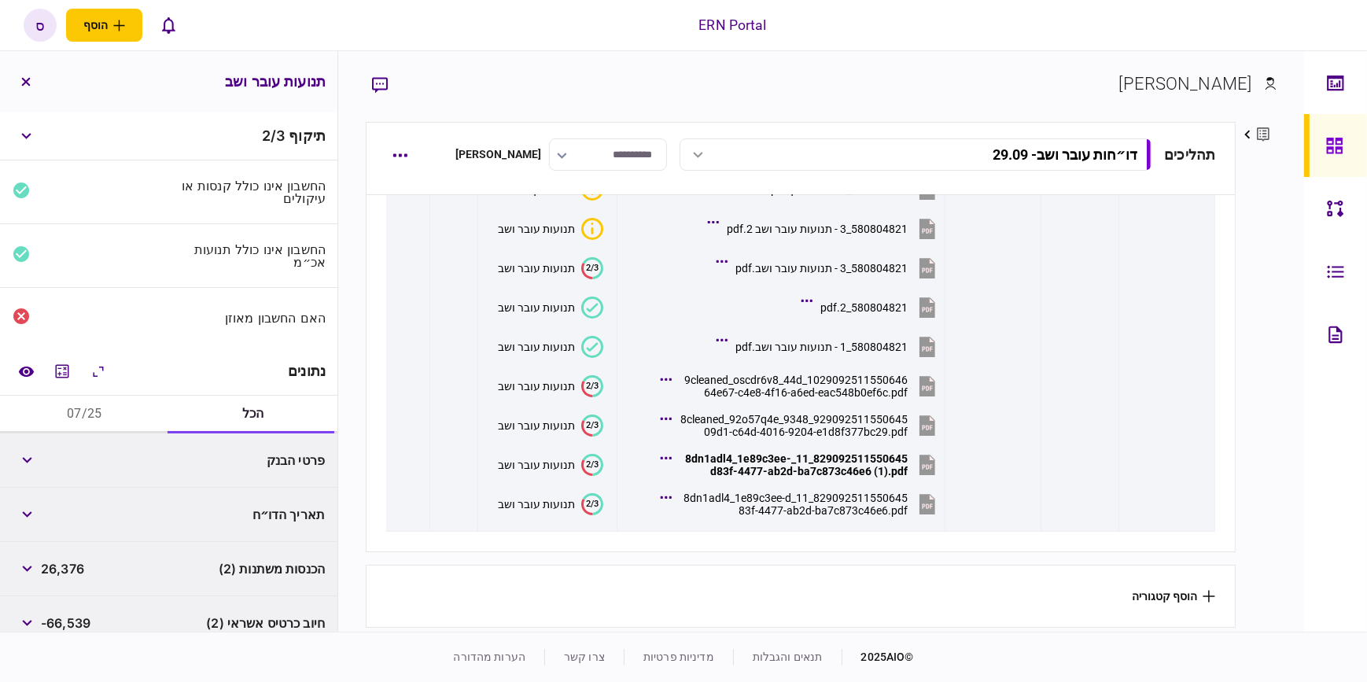
click at [86, 416] on button "07/25" at bounding box center [84, 414] width 169 height 38
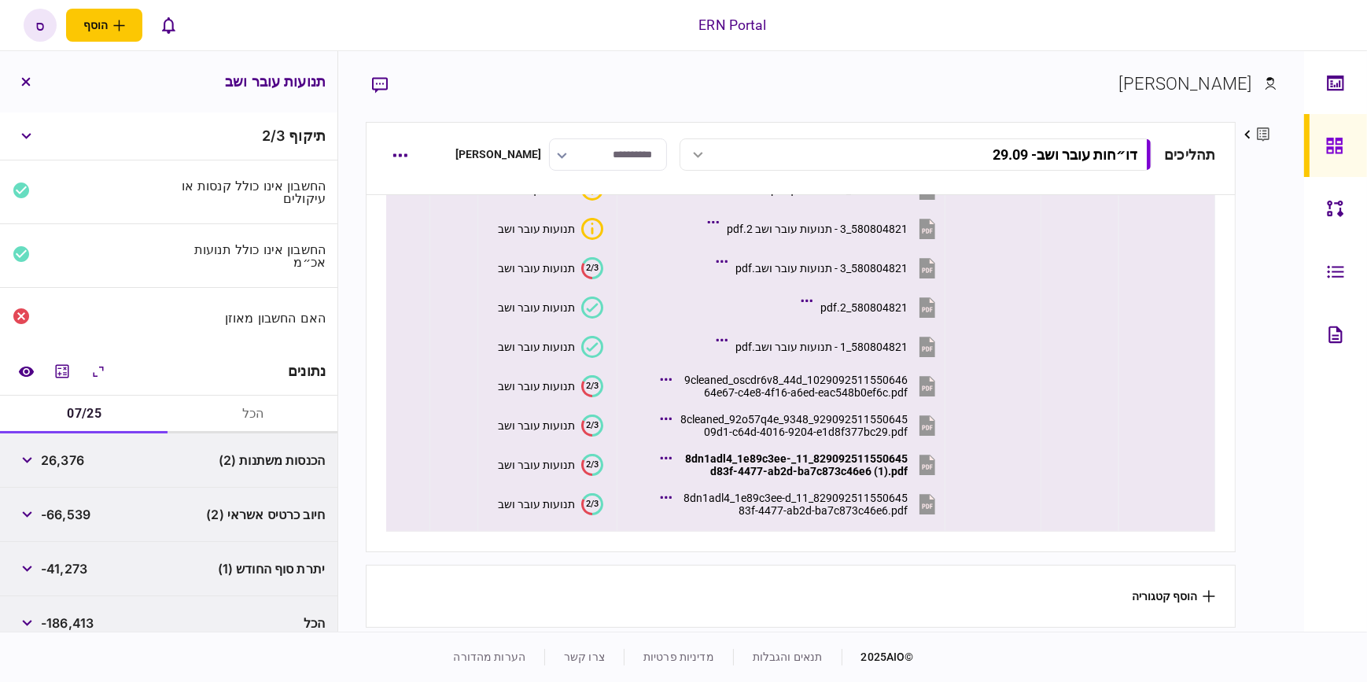
click at [590, 420] on text "2/3" at bounding box center [592, 425] width 13 height 10
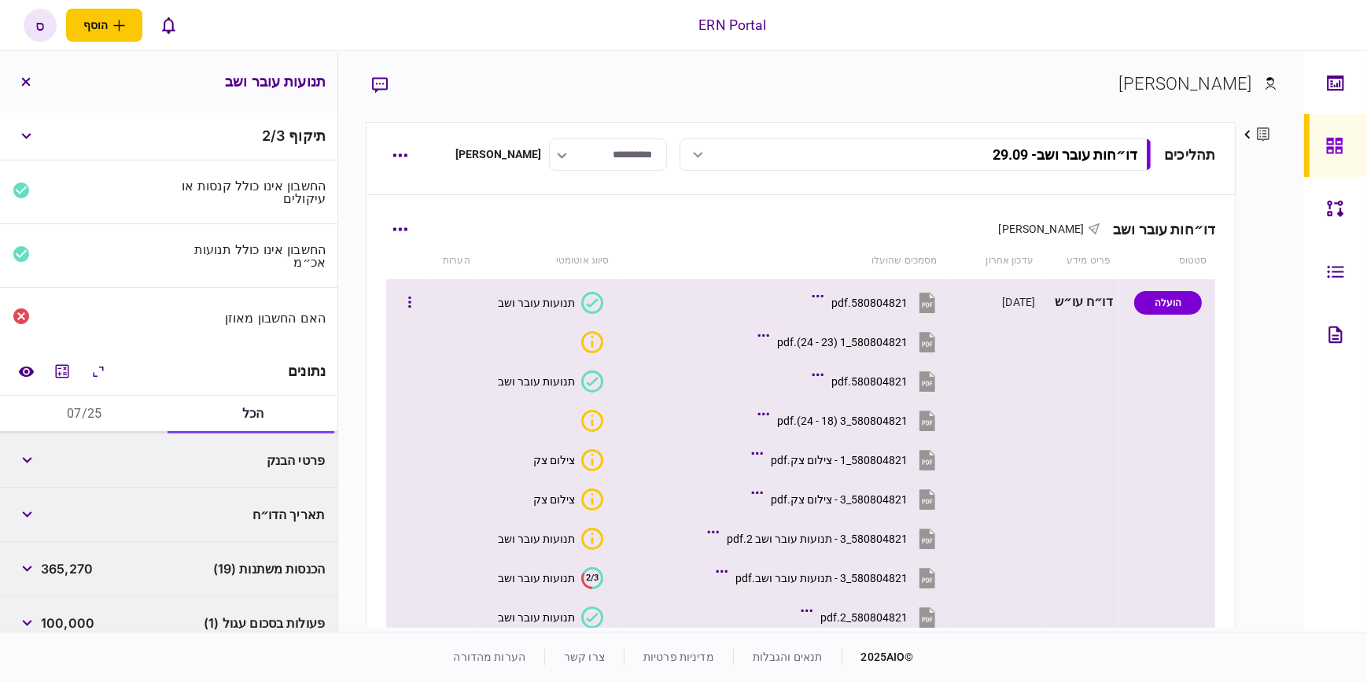
scroll to position [0, 0]
